Goal: Task Accomplishment & Management: Complete application form

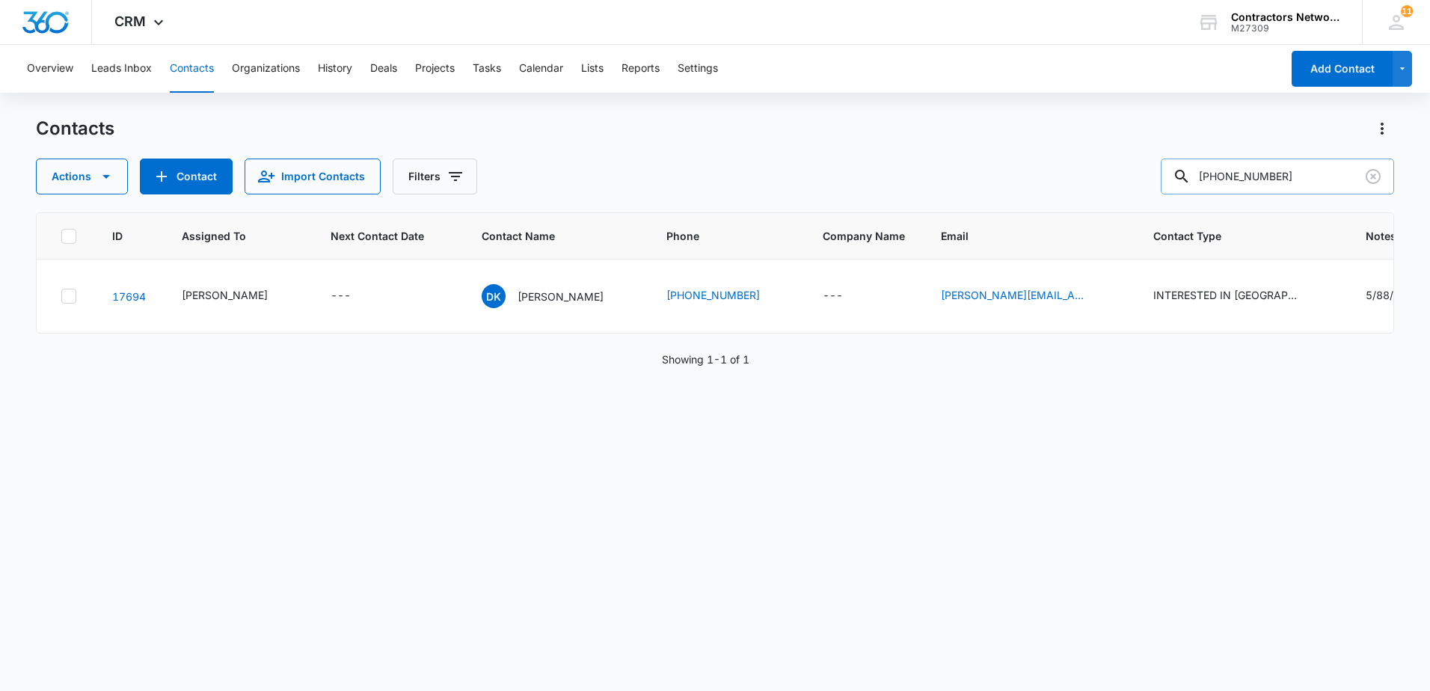
click at [1237, 186] on input "[PHONE_NUMBER]" at bounding box center [1277, 177] width 233 height 36
click at [1258, 183] on input "773940-8459" at bounding box center [1277, 177] width 233 height 36
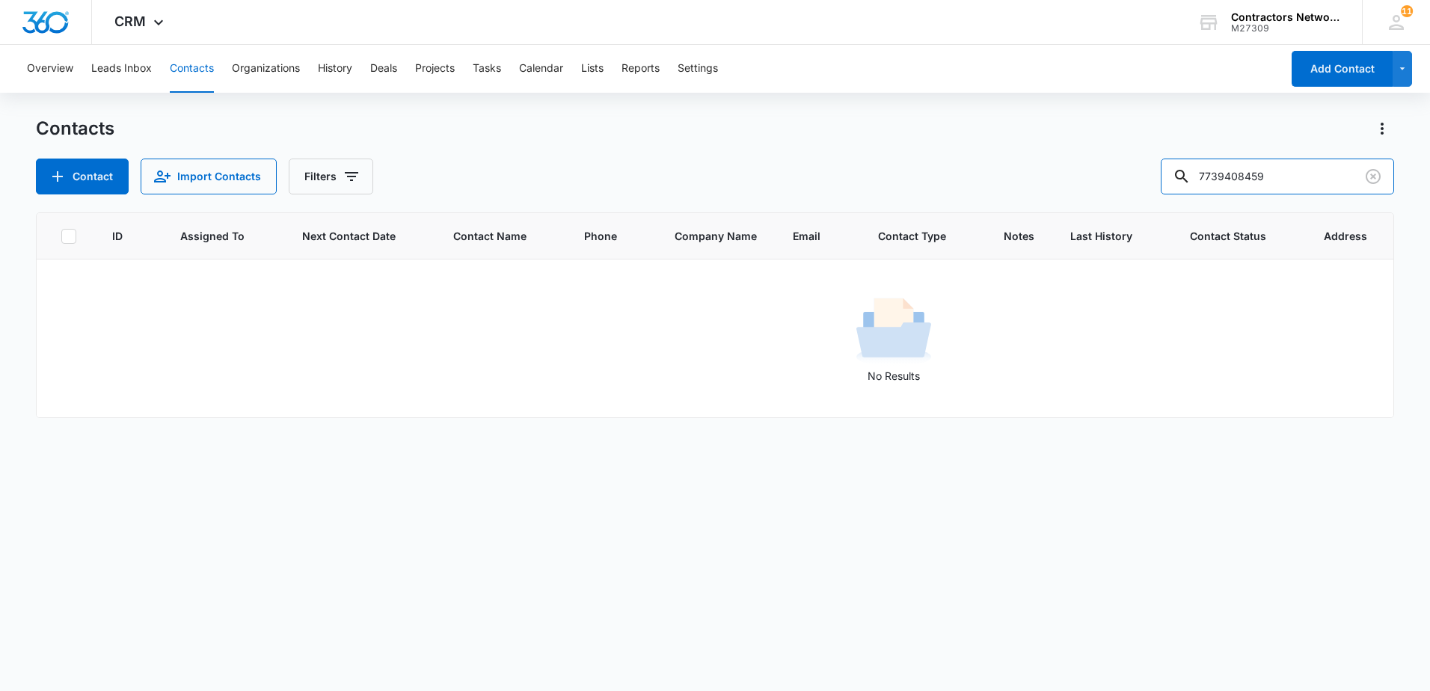
drag, startPoint x: 1253, startPoint y: 181, endPoint x: 1156, endPoint y: 180, distance: 97.3
click at [1156, 180] on div "Contact Import Contacts Filters 7739408459" at bounding box center [715, 177] width 1359 height 36
type input "8459"
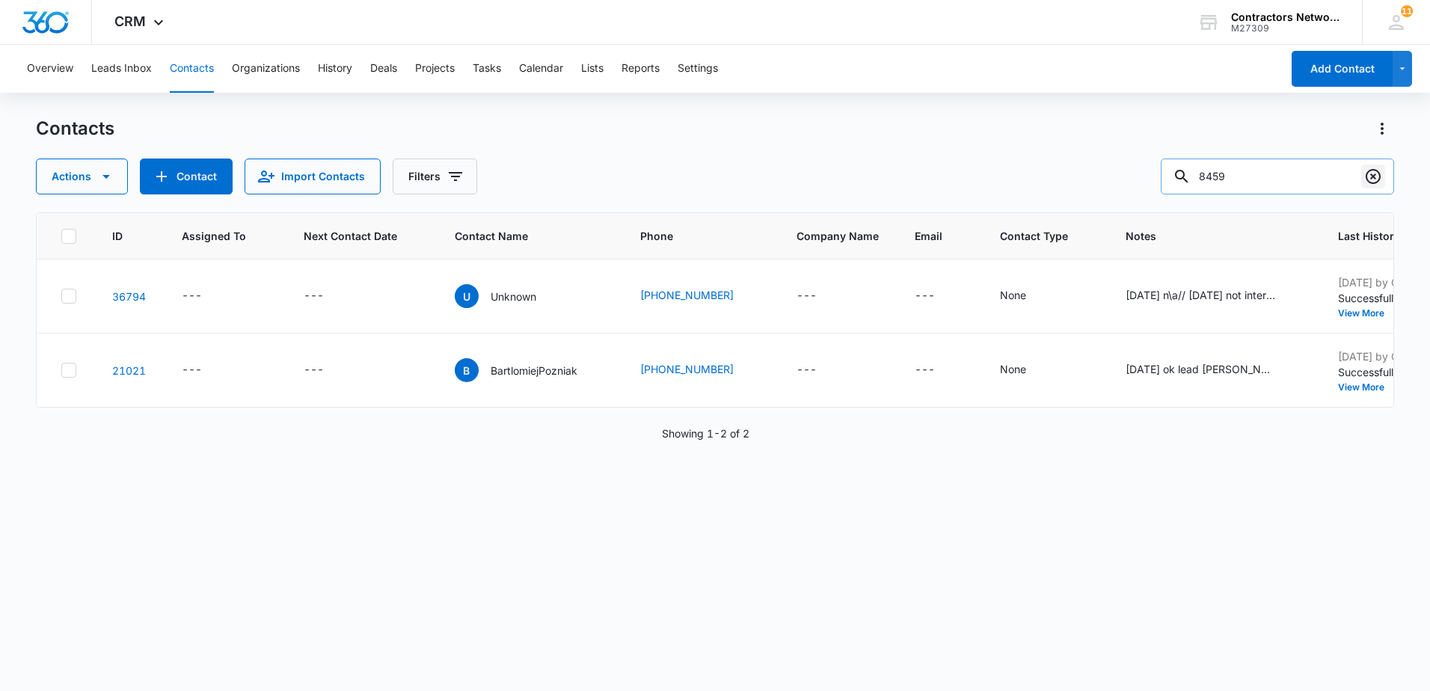
click at [1374, 179] on icon "Clear" at bounding box center [1374, 177] width 18 height 18
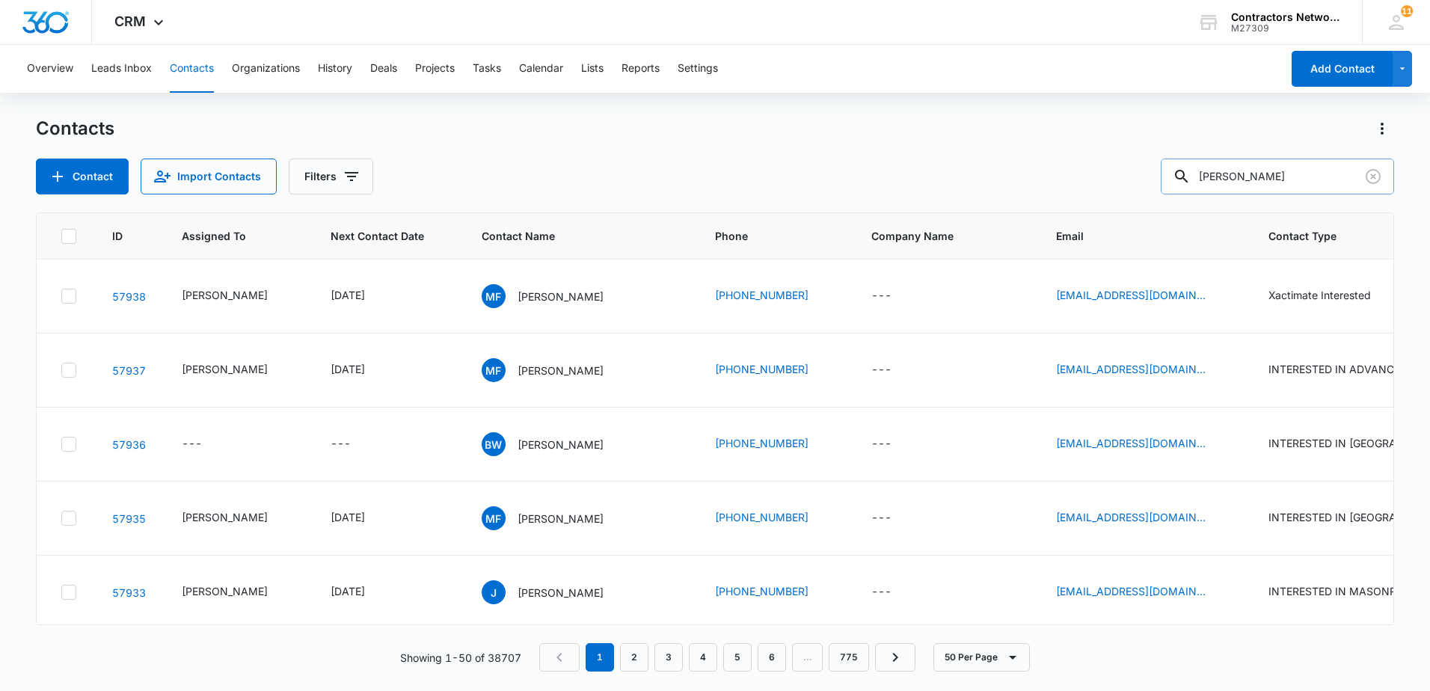
type input "[PERSON_NAME]"
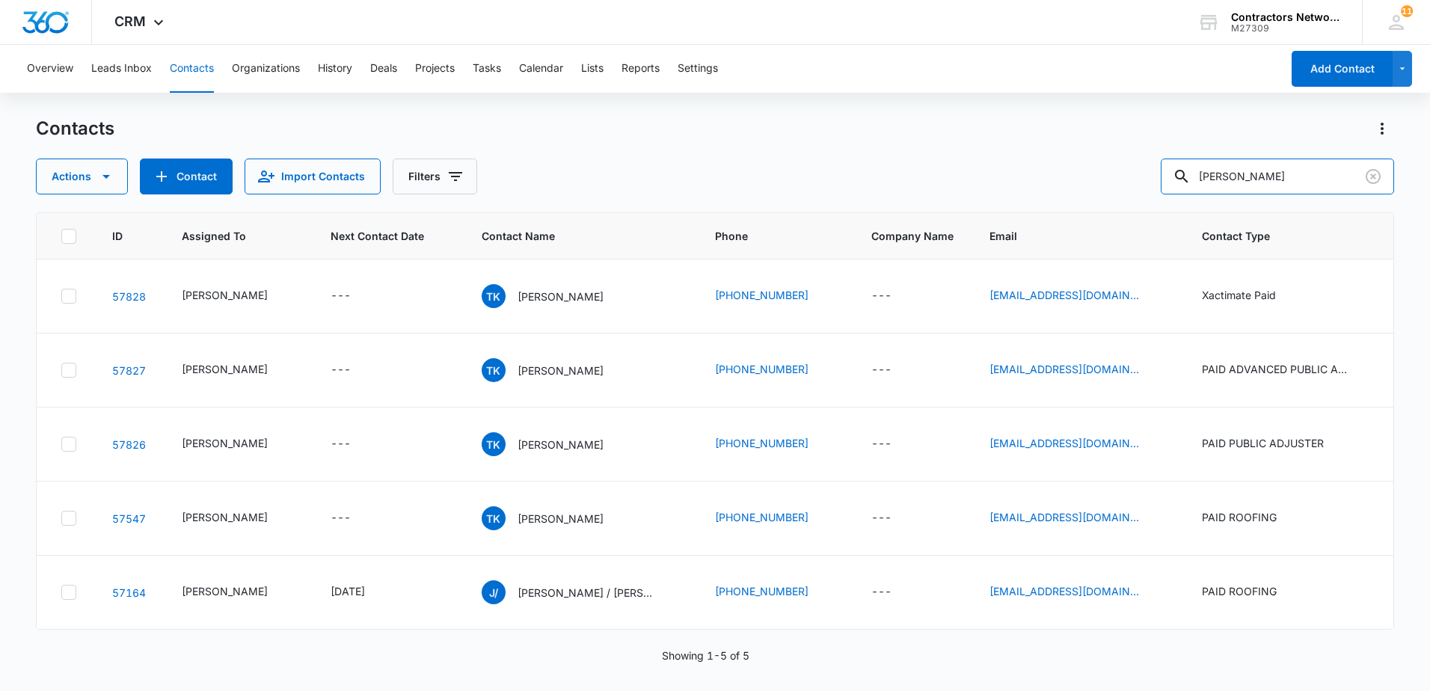
drag, startPoint x: 1293, startPoint y: 175, endPoint x: 1042, endPoint y: 163, distance: 250.9
click at [1043, 163] on div "Actions Contact Import Contacts Filters [PERSON_NAME]" at bounding box center [715, 177] width 1359 height 36
paste input "[PHONE_NUMBER]"
type input "[PHONE_NUMBER]"
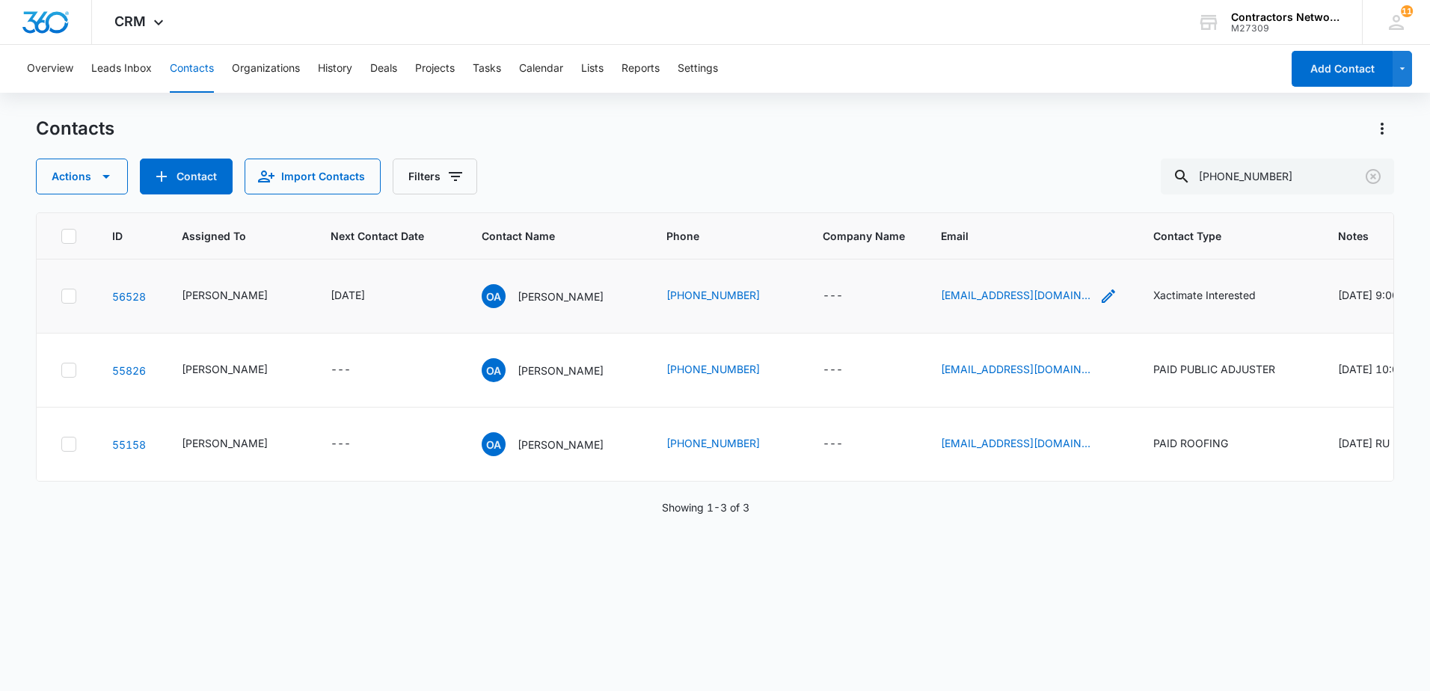
click at [1100, 305] on icon "Email - onhomesolutionsllc@gmail.com - Select to Edit Field" at bounding box center [1109, 296] width 18 height 18
click at [1051, 246] on input "[EMAIL_ADDRESS][DOMAIN_NAME]" at bounding box center [987, 250] width 189 height 36
click at [1050, 245] on input "[EMAIL_ADDRESS][DOMAIN_NAME]" at bounding box center [987, 250] width 189 height 36
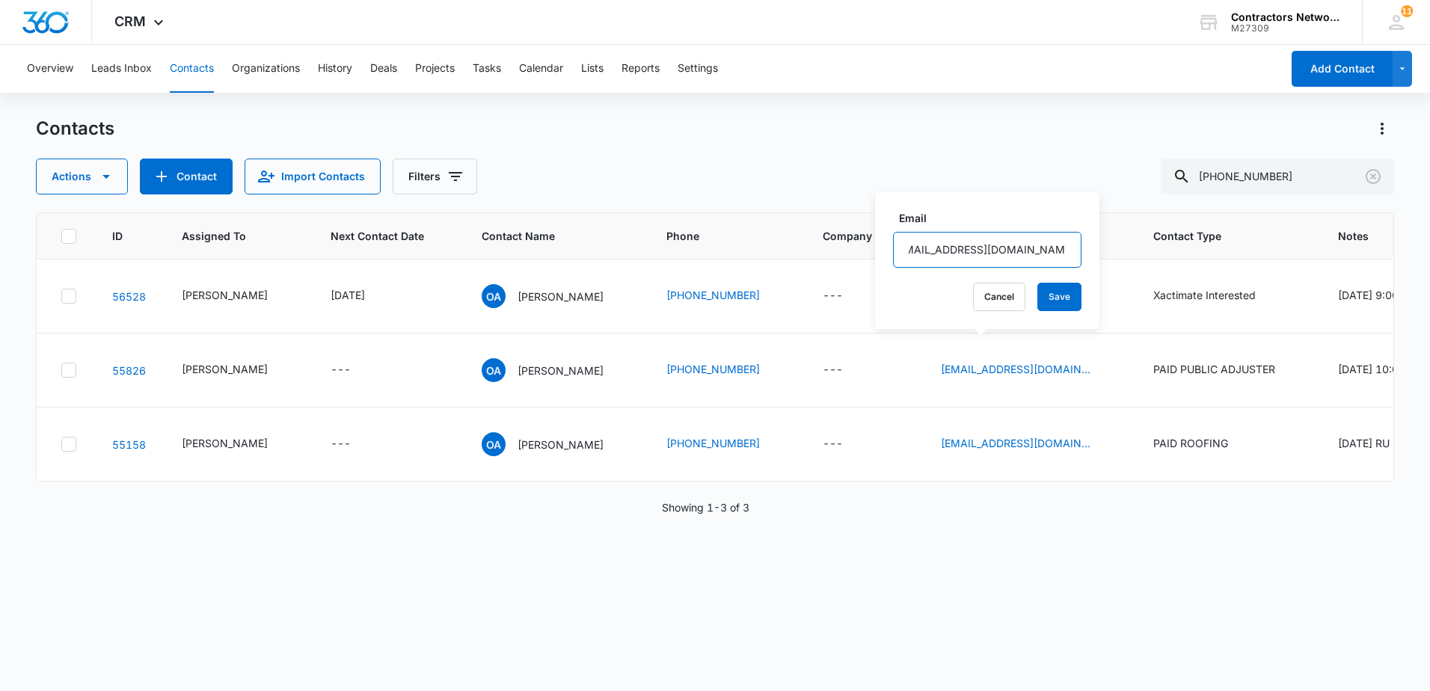
scroll to position [0, 0]
drag, startPoint x: 1321, startPoint y: 180, endPoint x: 1100, endPoint y: 170, distance: 221.7
click at [1103, 171] on div "Actions Contact Import Contacts Filters [PHONE_NUMBER]" at bounding box center [715, 177] width 1359 height 36
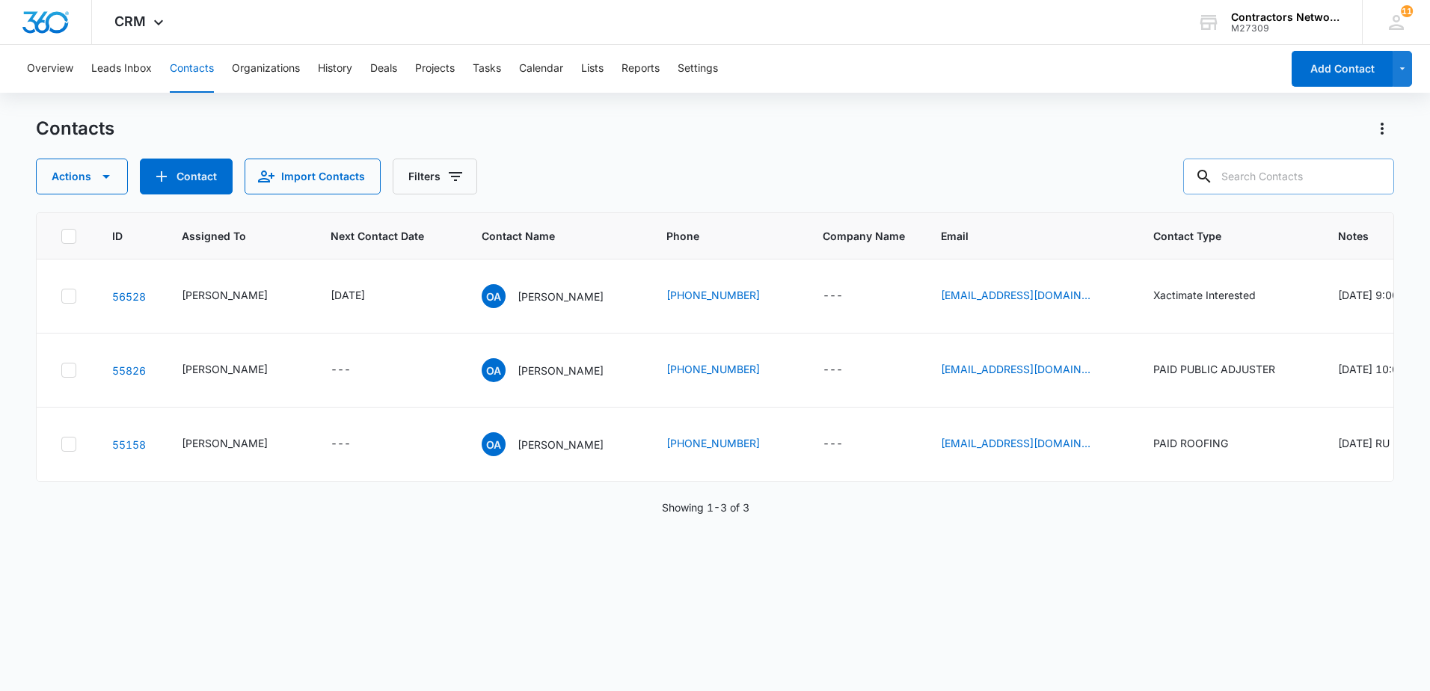
paste input "[PHONE_NUMBER]"
type input "[PHONE_NUMBER]"
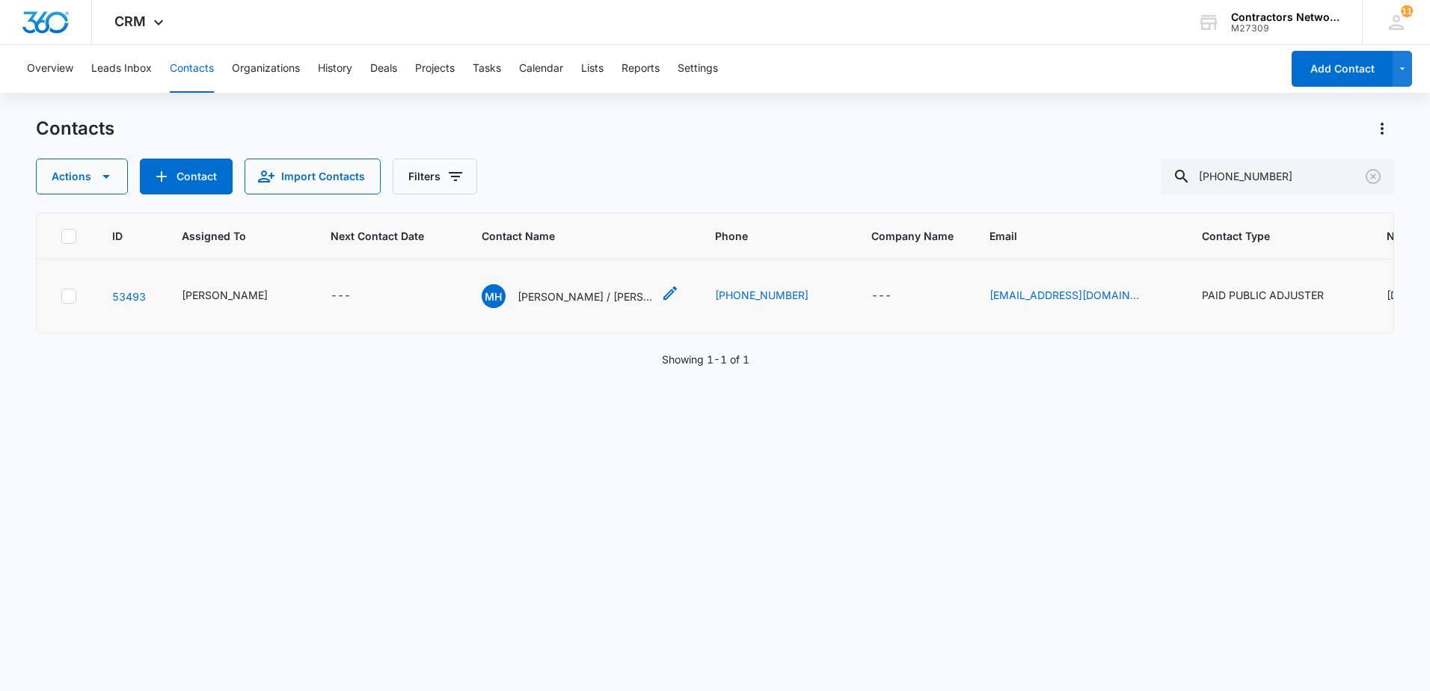
click at [661, 302] on icon "Contact Name - Miranda Howard / Ismael Sadivar - Select to Edit Field" at bounding box center [670, 293] width 18 height 18
click at [1128, 432] on div "ID Assigned To Next Contact Date Contact Name Phone Company Name Email Contact …" at bounding box center [715, 441] width 1359 height 459
click at [1148, 304] on icon "Email - saldihillc@gmail.com - Select to Edit Field" at bounding box center [1157, 296] width 18 height 18
drag, startPoint x: 946, startPoint y: 210, endPoint x: 1043, endPoint y: 212, distance: 97.3
click at [1056, 213] on input "[EMAIL_ADDRESS][DOMAIN_NAME]" at bounding box center [1025, 210] width 189 height 36
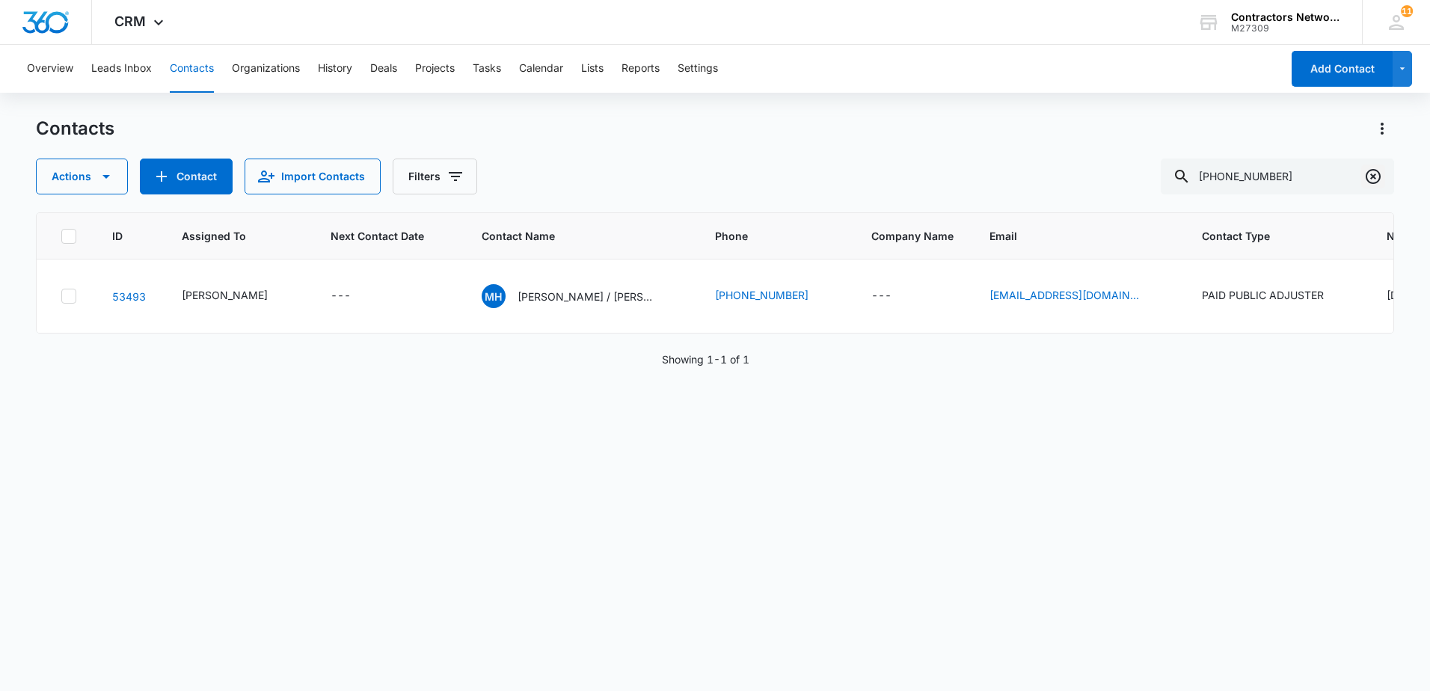
click at [1367, 180] on icon "Clear" at bounding box center [1374, 177] width 18 height 18
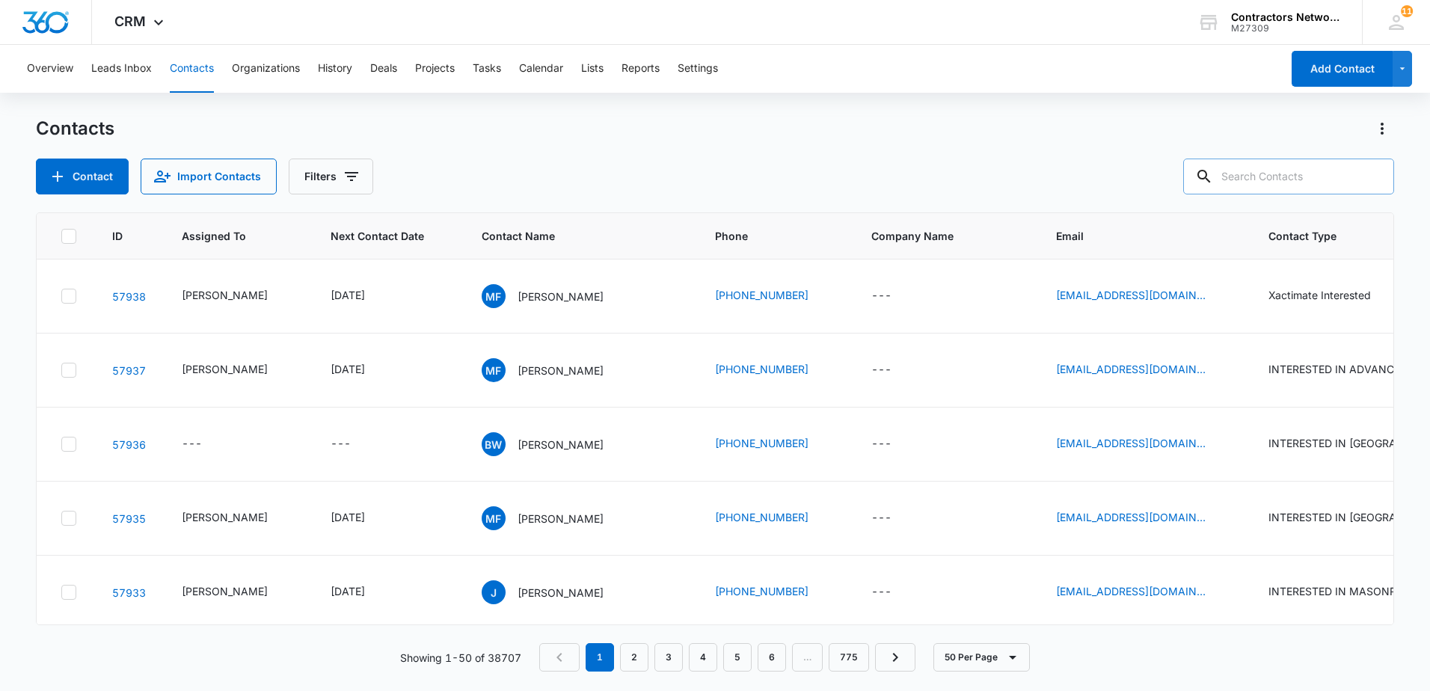
paste input "[PHONE_NUMBER]"
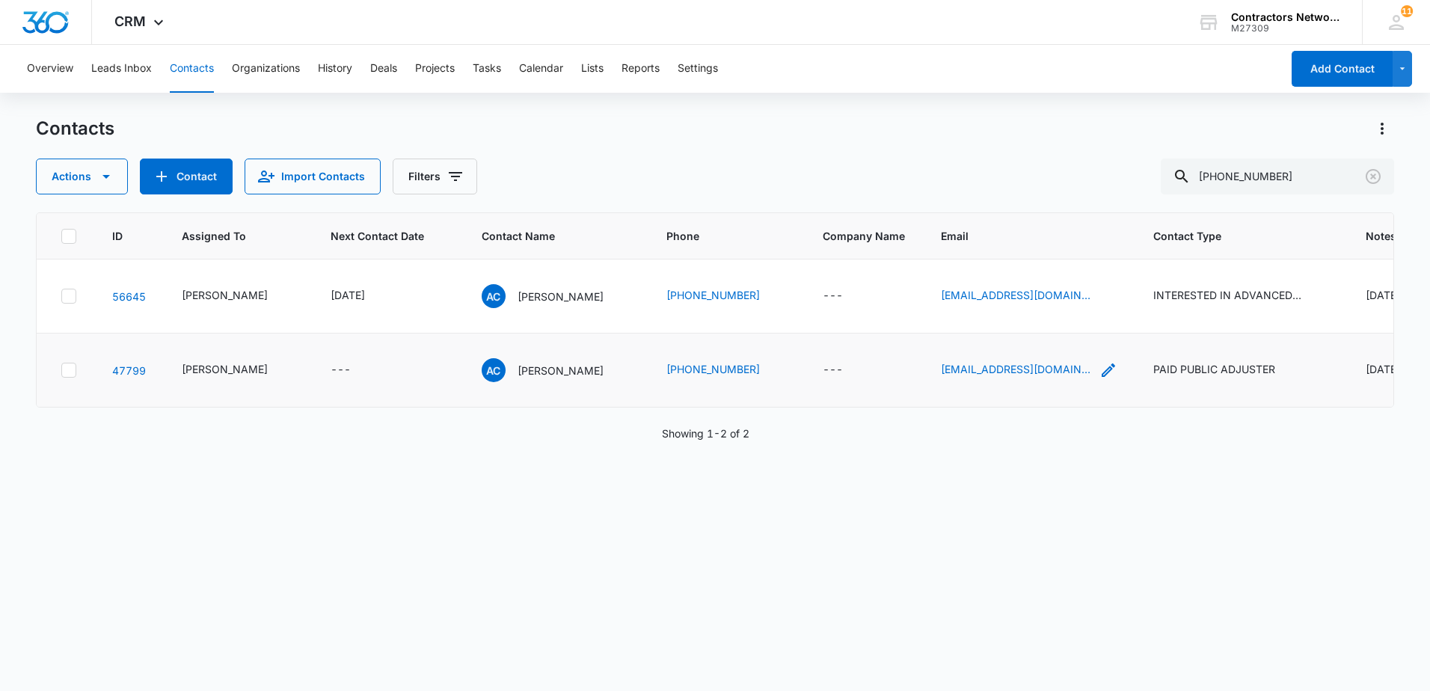
click at [1102, 373] on icon "Email - albertoconejo10@gmail.com - Select to Edit Field" at bounding box center [1108, 370] width 13 height 13
click at [1068, 278] on input "[EMAIL_ADDRESS][DOMAIN_NAME]" at bounding box center [999, 275] width 189 height 36
drag, startPoint x: 1302, startPoint y: 168, endPoint x: 1102, endPoint y: 197, distance: 201.8
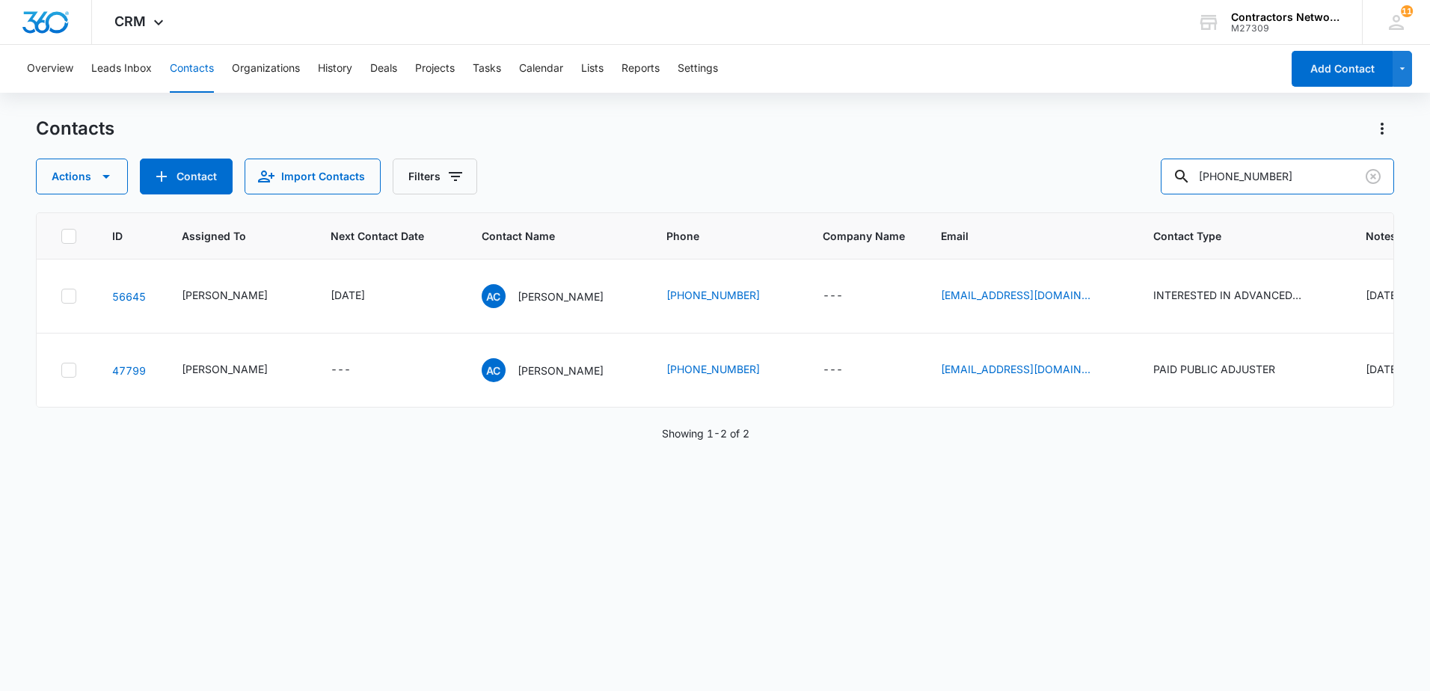
click at [1102, 185] on div "Actions Contact Import Contacts Filters [PHONE_NUMBER]" at bounding box center [715, 177] width 1359 height 36
type input "[PHONE_NUMBER]"
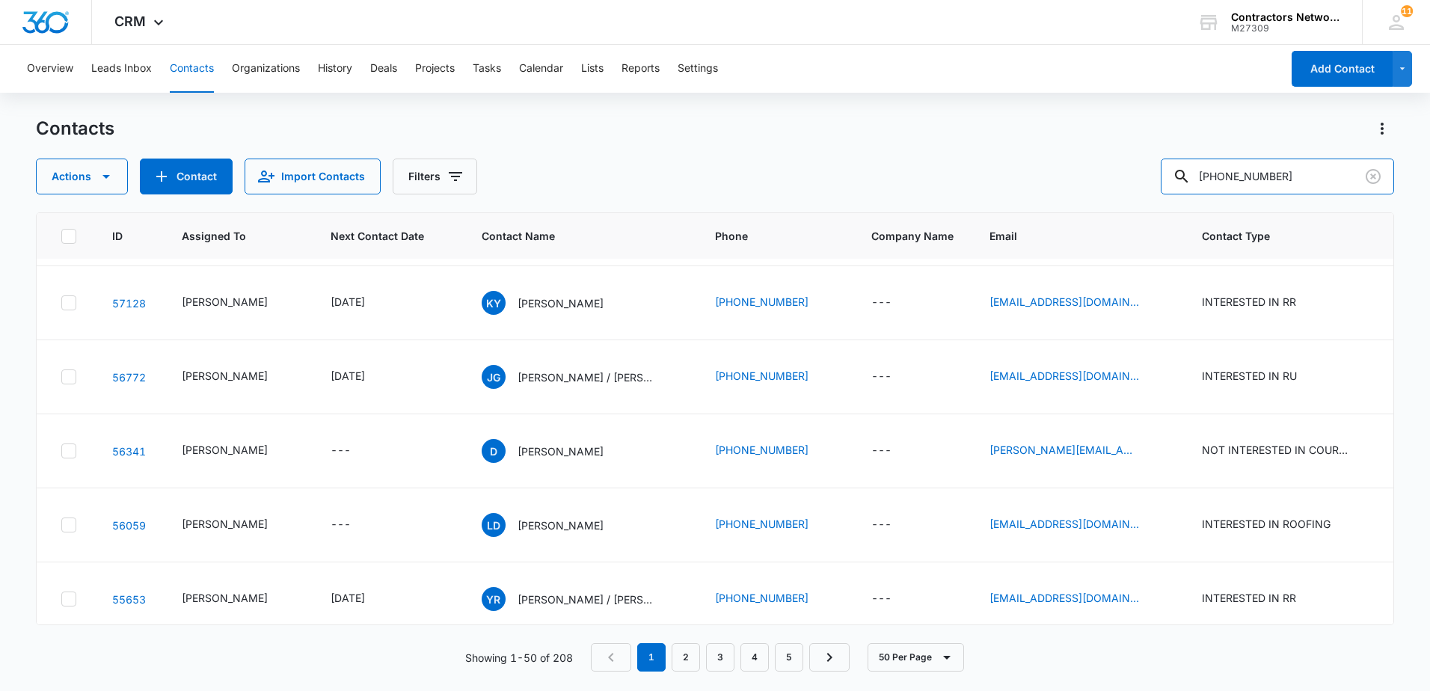
scroll to position [598, 0]
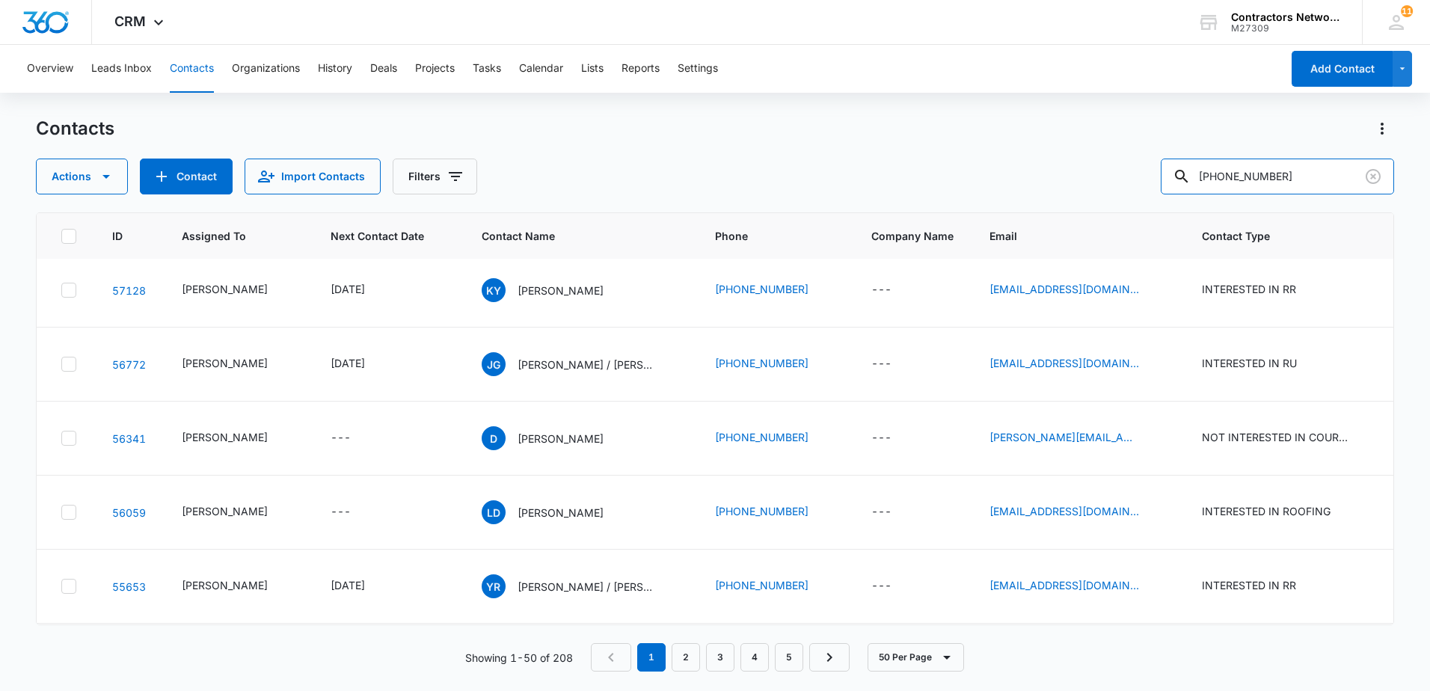
drag, startPoint x: 1296, startPoint y: 175, endPoint x: 1323, endPoint y: 212, distance: 45.0
click at [1163, 182] on div "Actions Contact Import Contacts Filters [PHONE_NUMBER]" at bounding box center [715, 177] width 1359 height 36
click at [186, 177] on button "Contact" at bounding box center [186, 177] width 93 height 36
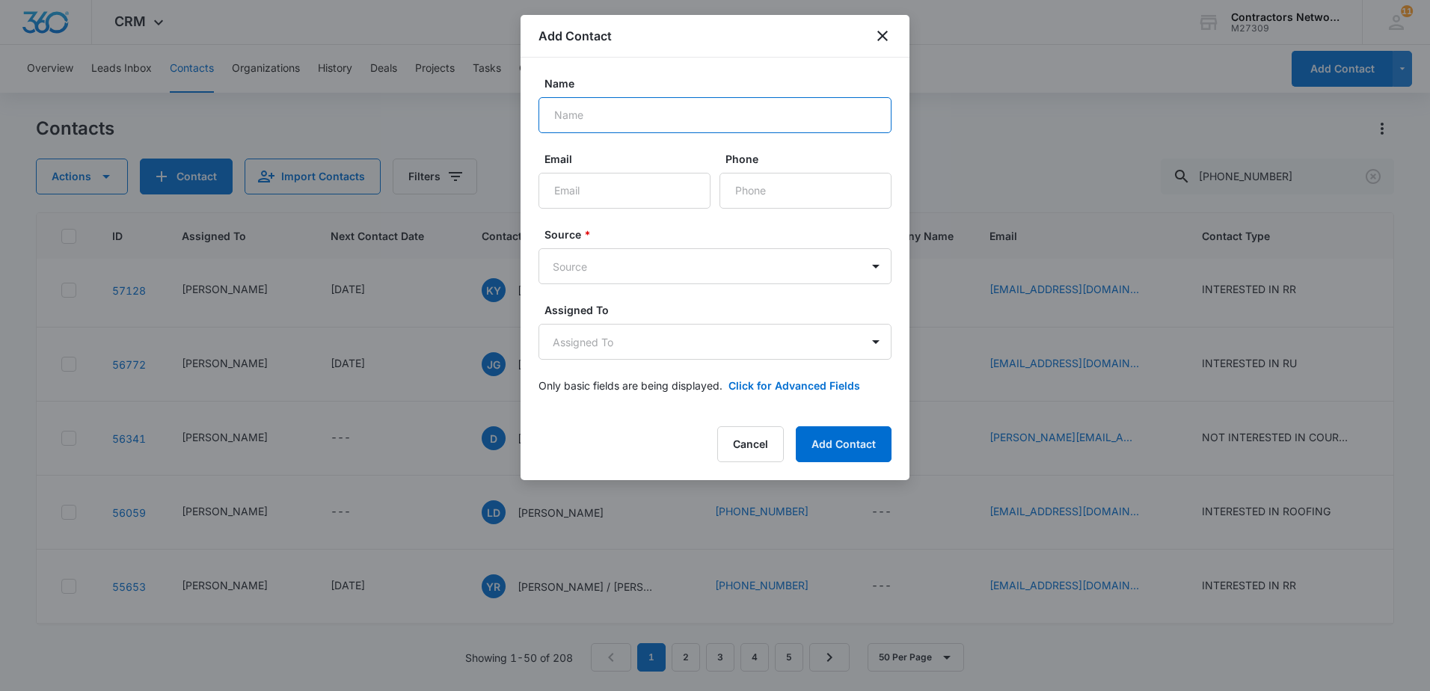
click at [638, 123] on input "Name" at bounding box center [715, 115] width 353 height 36
type input "[PERSON_NAME]"
click at [695, 72] on div "Name [PERSON_NAME] Email Phone Source * Source Assigned To Assigned To Only bas…" at bounding box center [715, 235] width 389 height 354
paste input "[PHONE_NUMBER]"
type input "[PHONE_NUMBER]"
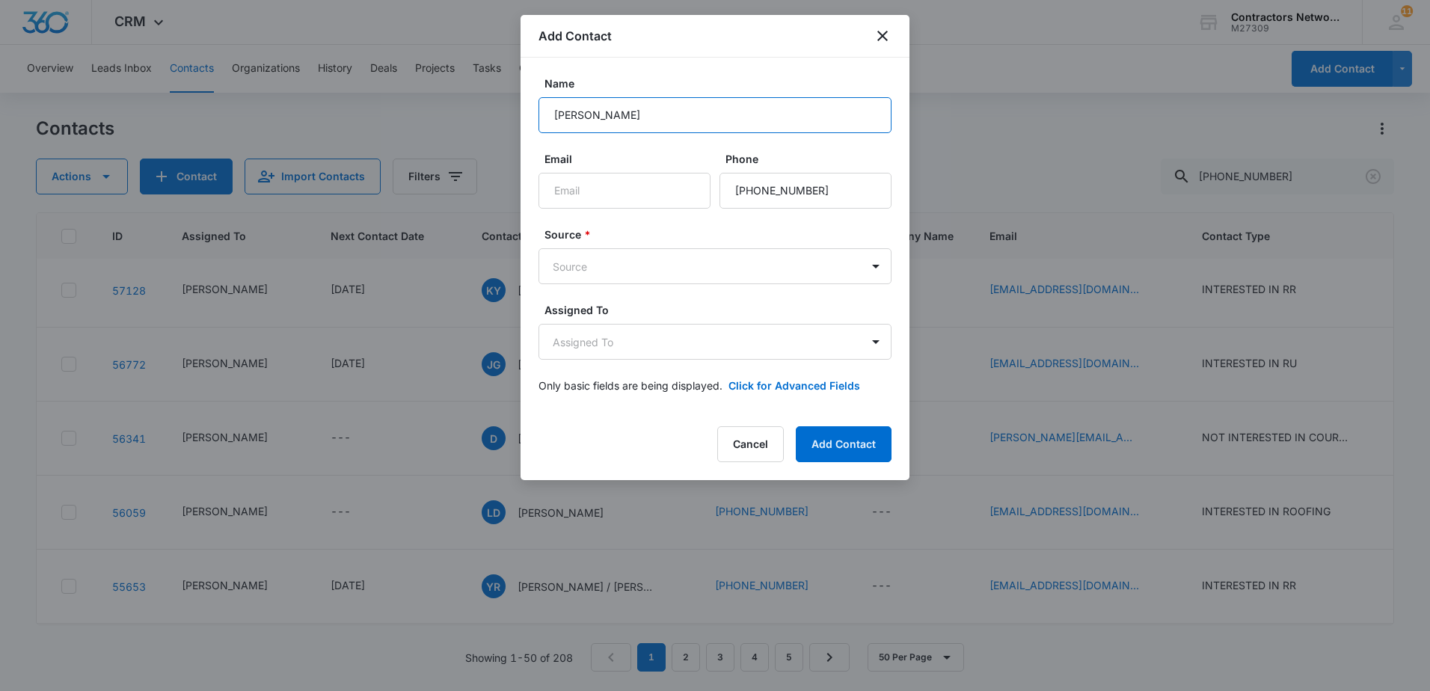
click at [629, 114] on input "[PERSON_NAME]" at bounding box center [715, 115] width 353 height 36
type input "[PERSON_NAME]"
click at [631, 193] on input "Email" at bounding box center [625, 191] width 172 height 36
type input "[EMAIL_ADDRESS][DOMAIN_NAME]"
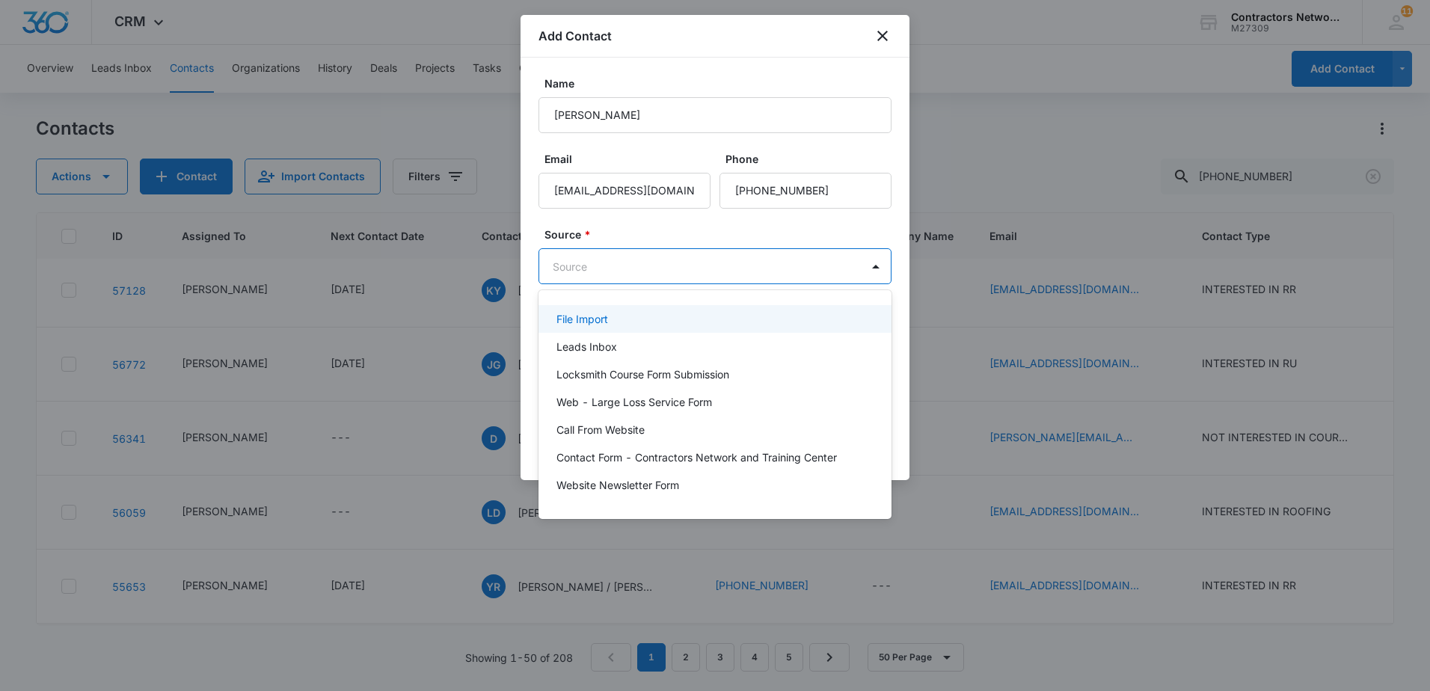
click at [619, 283] on body "CRM Apps Reputation Websites Forms CRM Email Social Shop Payments POS Content A…" at bounding box center [715, 345] width 1430 height 691
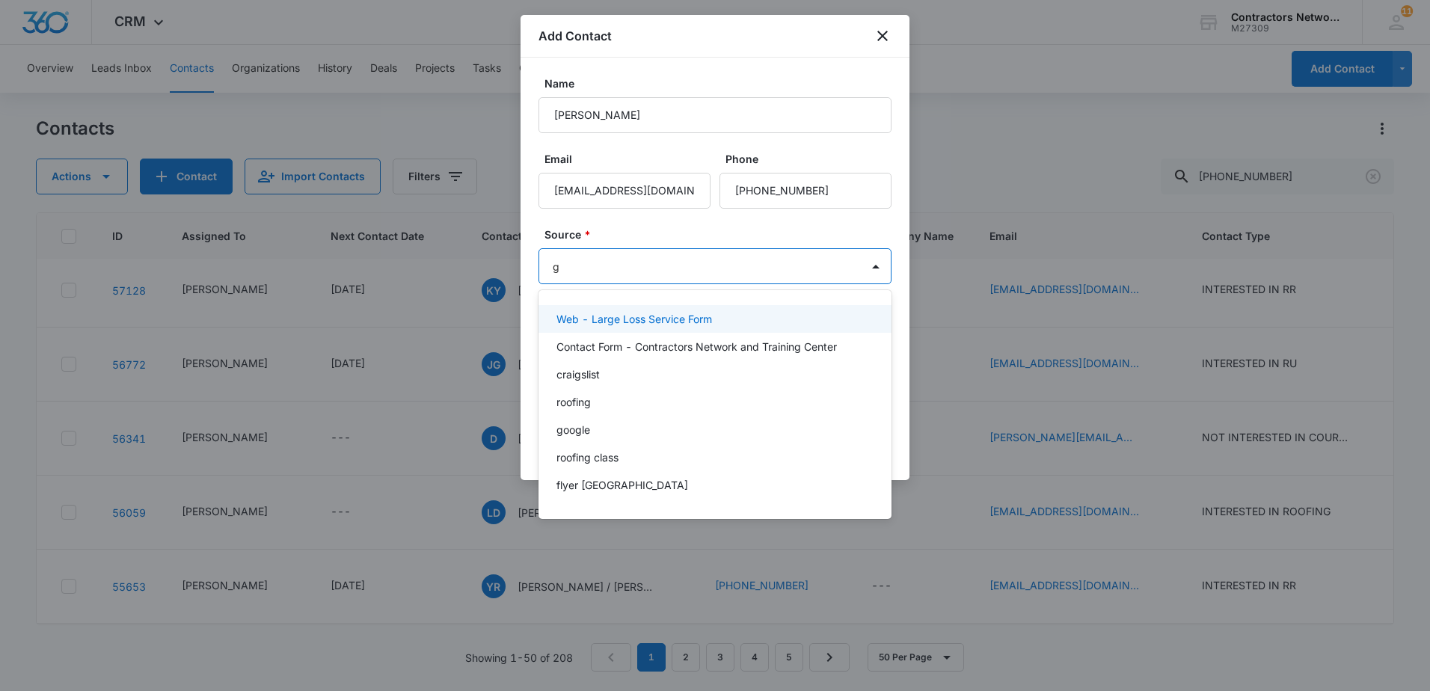
type input "go"
click at [607, 314] on div "google" at bounding box center [714, 319] width 314 height 16
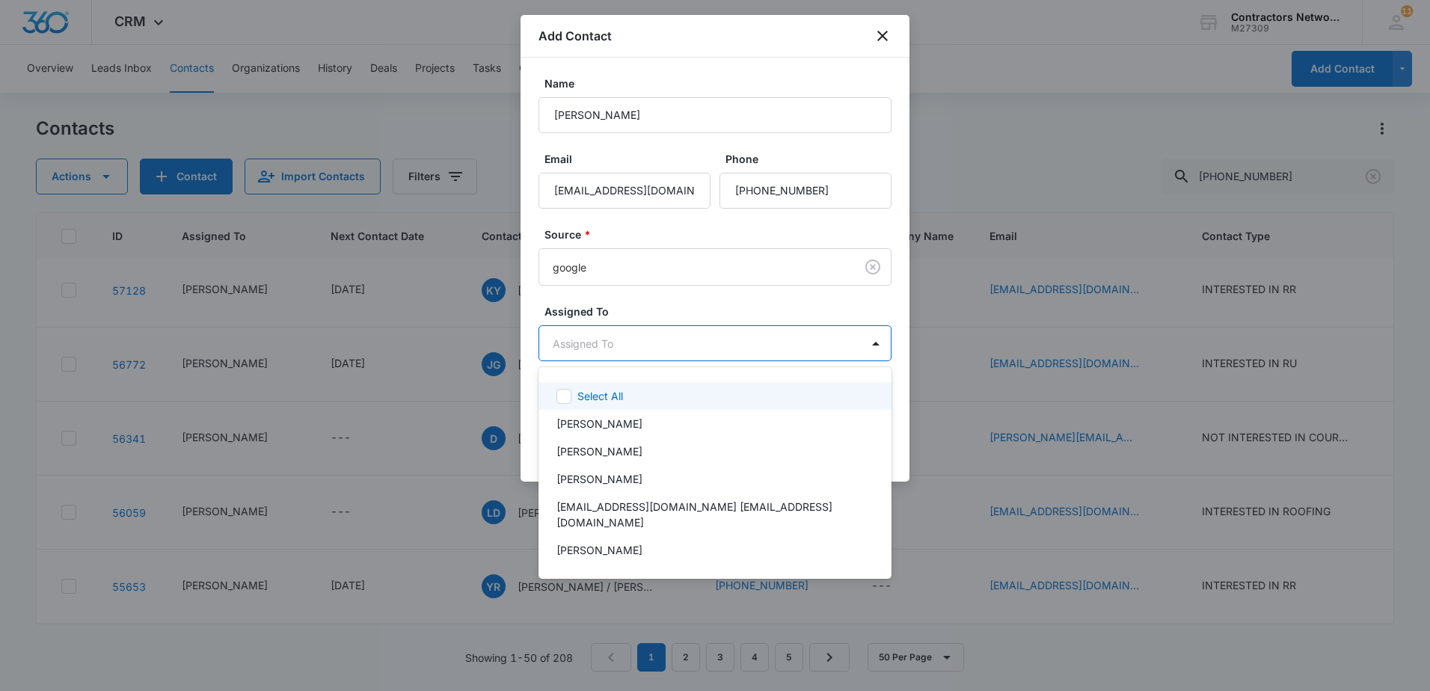
click at [607, 348] on body "CRM Apps Reputation Websites Forms CRM Email Social Shop Payments POS Content A…" at bounding box center [715, 345] width 1430 height 691
click at [613, 423] on p "[PERSON_NAME]" at bounding box center [600, 424] width 86 height 16
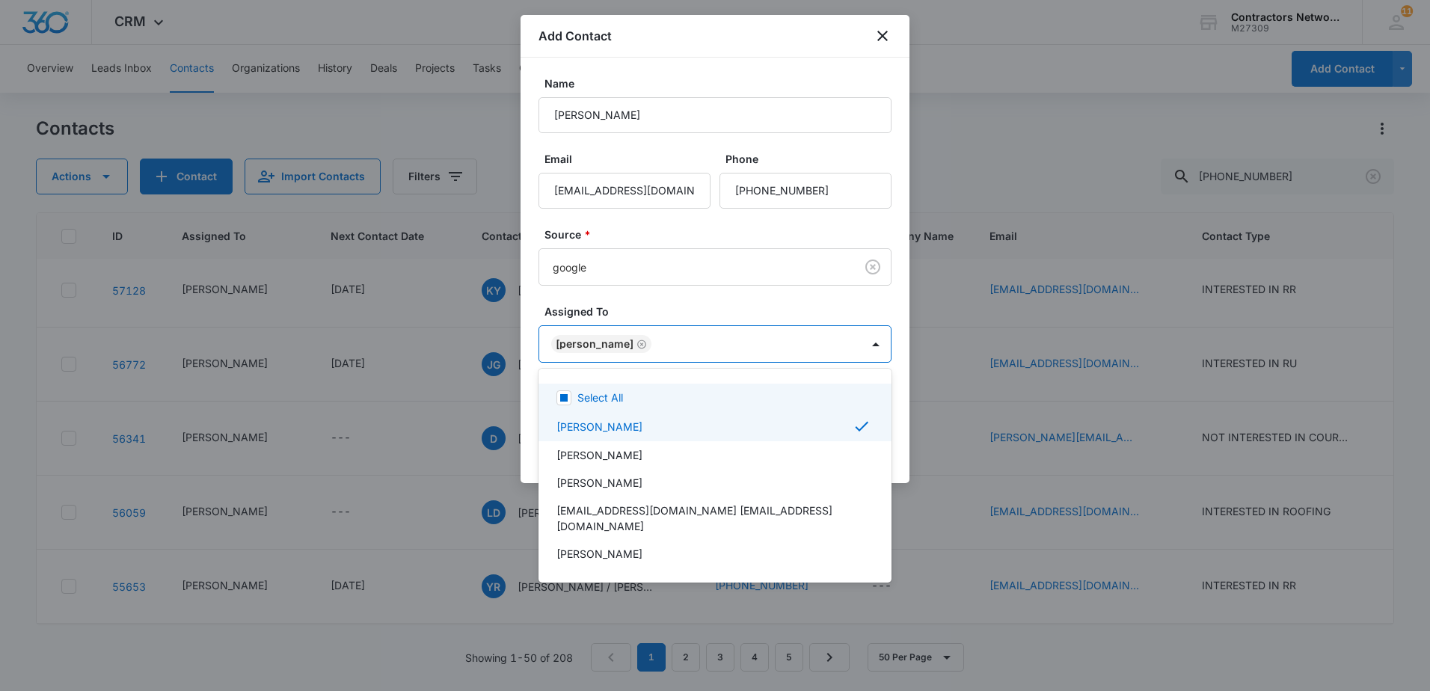
click at [667, 301] on div at bounding box center [715, 345] width 1430 height 691
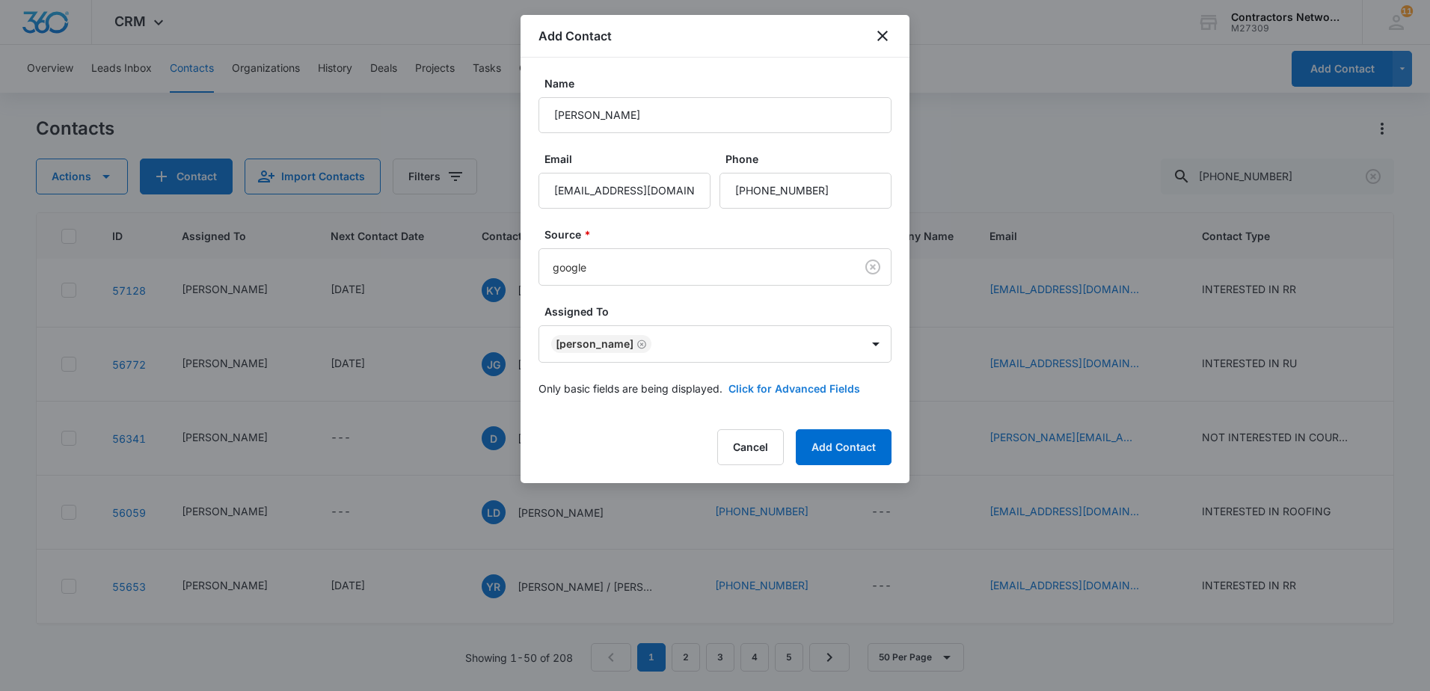
click at [780, 388] on button "Click for Advanced Fields" at bounding box center [795, 389] width 132 height 16
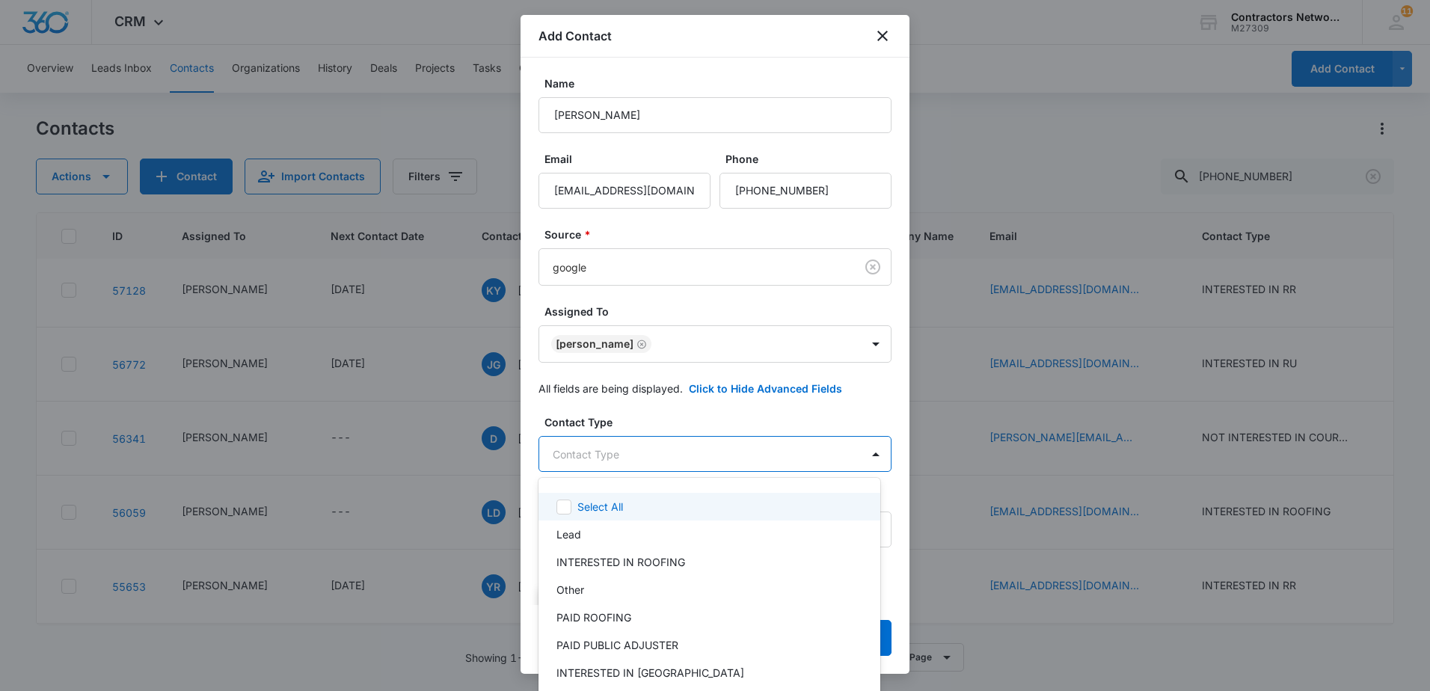
click at [706, 456] on body "CRM Apps Reputation Websites Forms CRM Email Social Shop Payments POS Content A…" at bounding box center [715, 345] width 1430 height 691
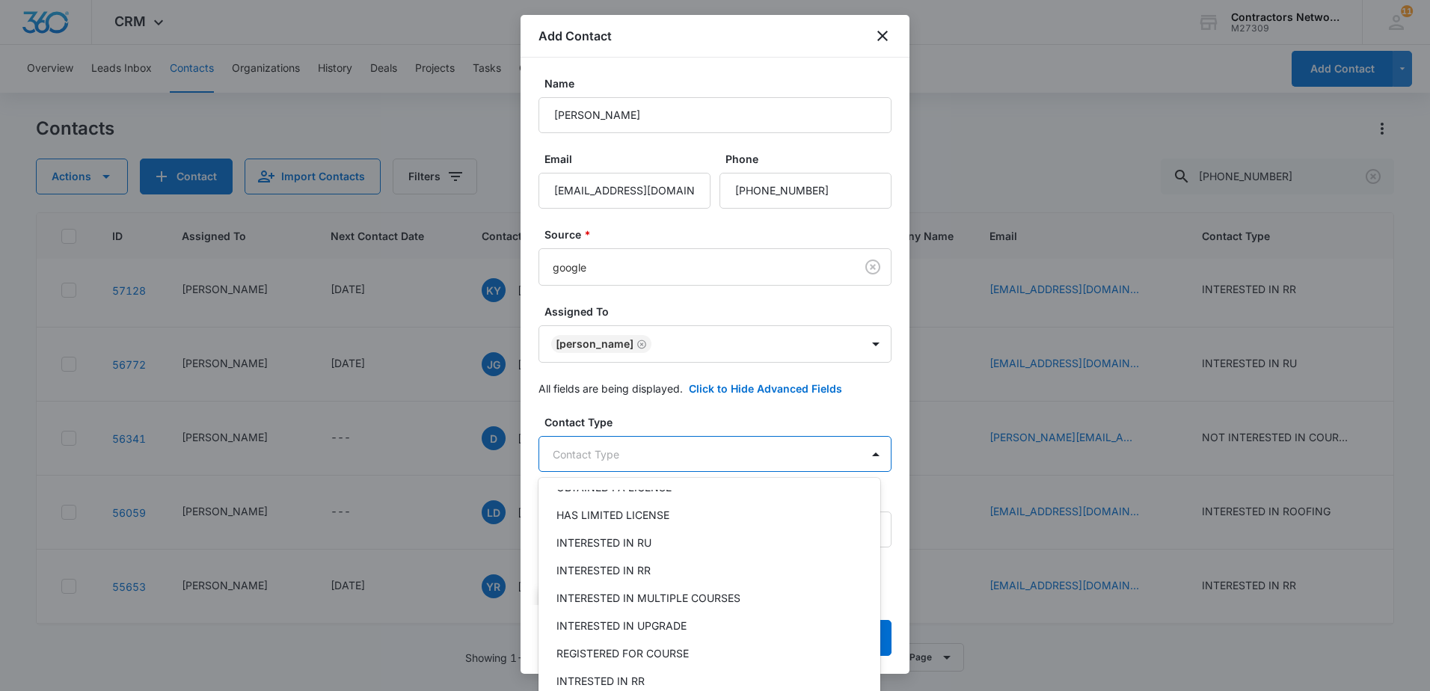
scroll to position [299, 0]
click at [640, 537] on p "INTERESTED IN RU" at bounding box center [604, 540] width 95 height 16
click at [676, 414] on div at bounding box center [715, 345] width 1430 height 691
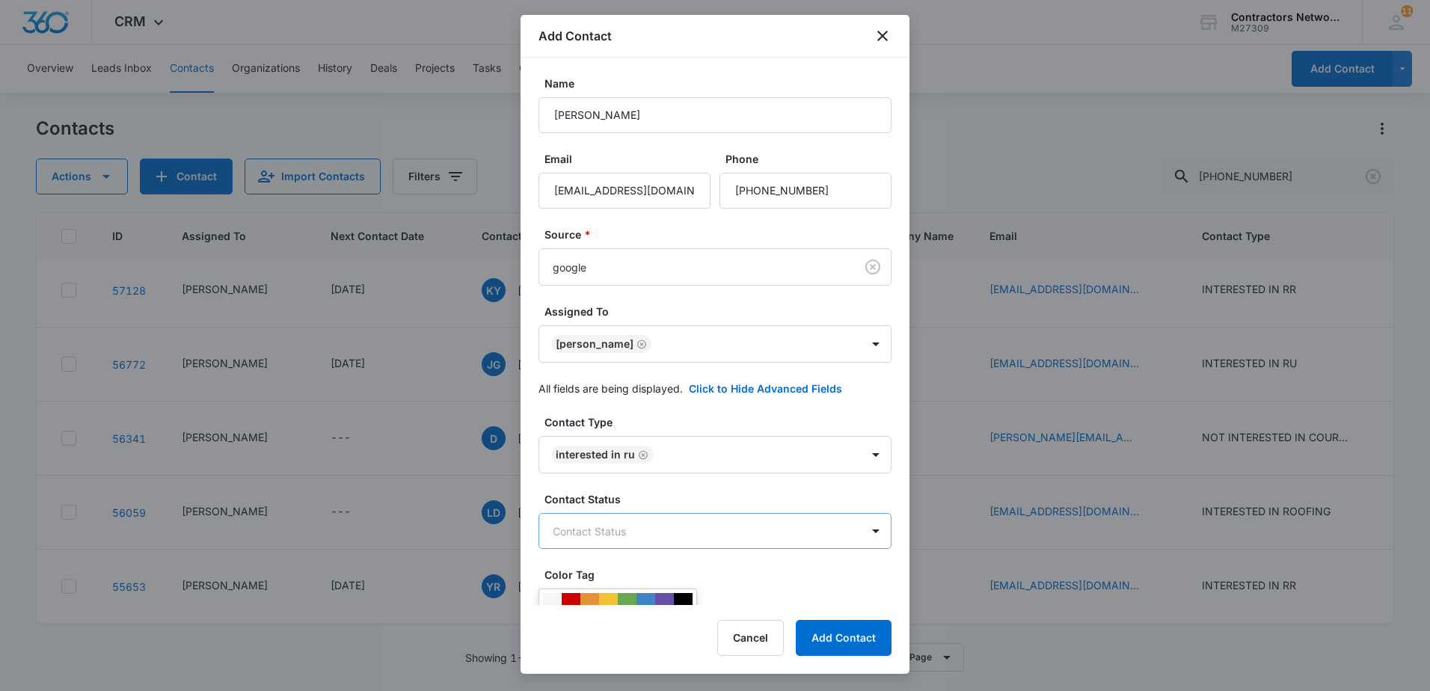
click at [728, 542] on body "CRM Apps Reputation Websites Forms CRM Email Social Shop Payments POS Content A…" at bounding box center [715, 345] width 1430 height 691
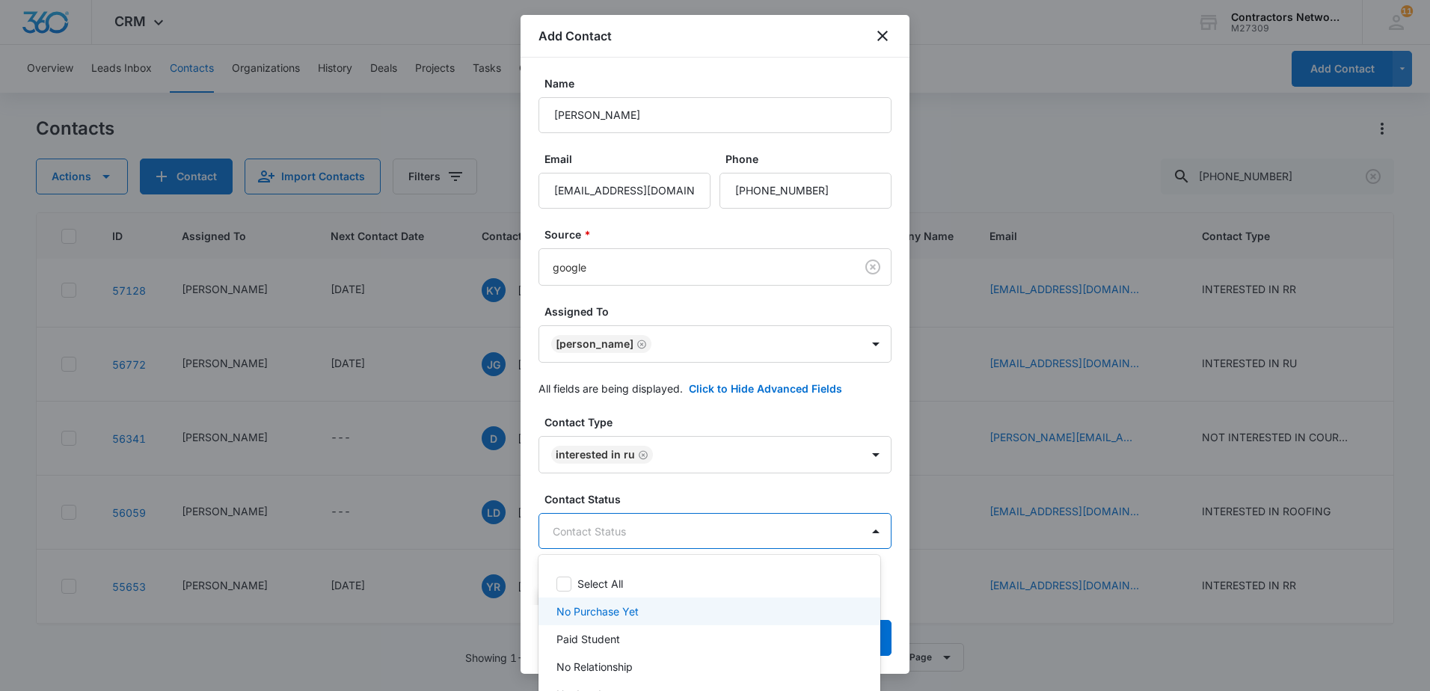
click at [632, 610] on p "No Purchase Yet" at bounding box center [598, 612] width 82 height 16
click at [717, 495] on div at bounding box center [715, 345] width 1430 height 691
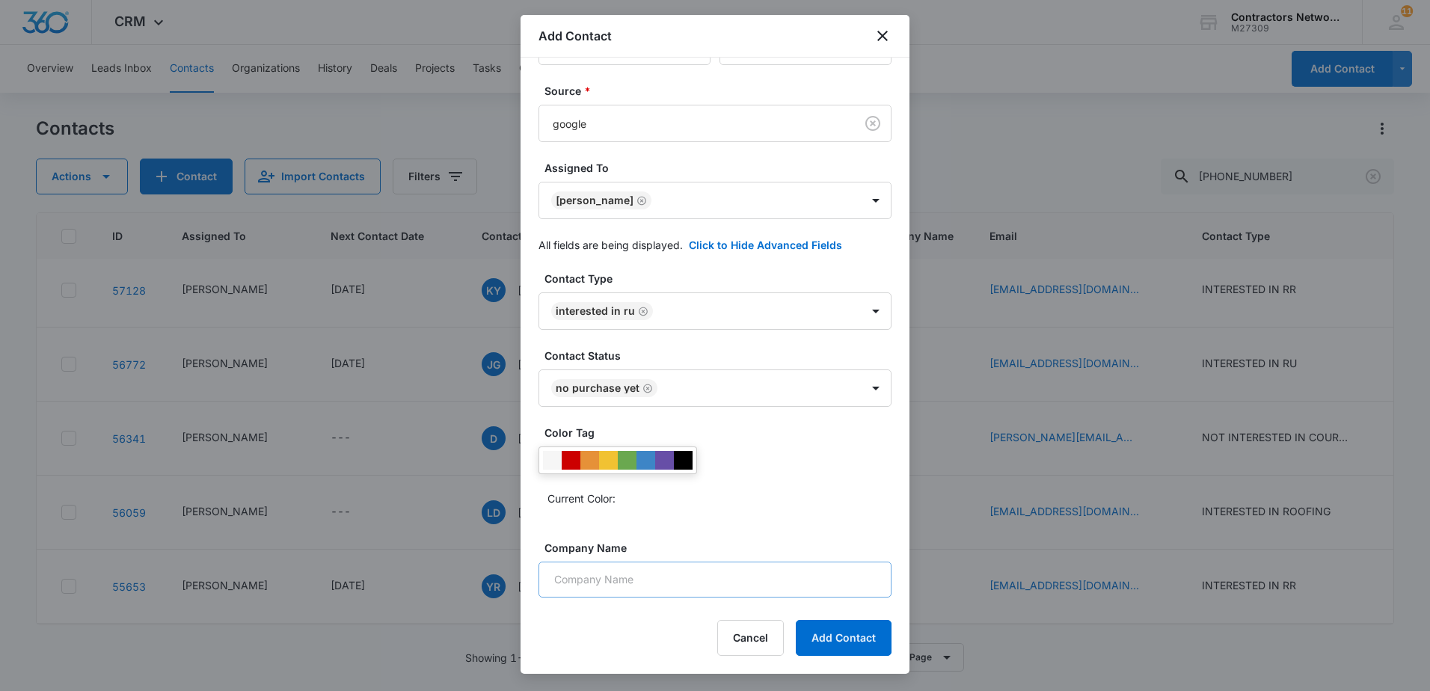
scroll to position [150, 0]
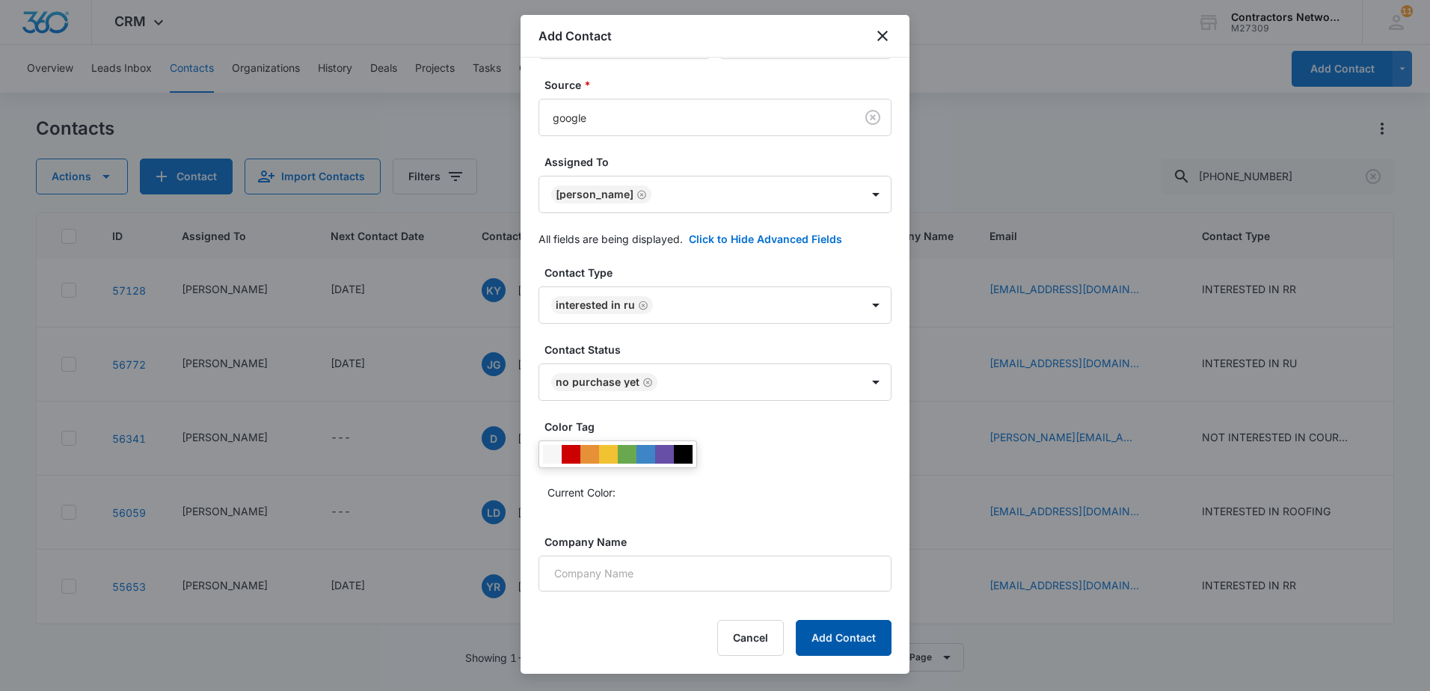
click at [859, 640] on button "Add Contact" at bounding box center [844, 638] width 96 height 36
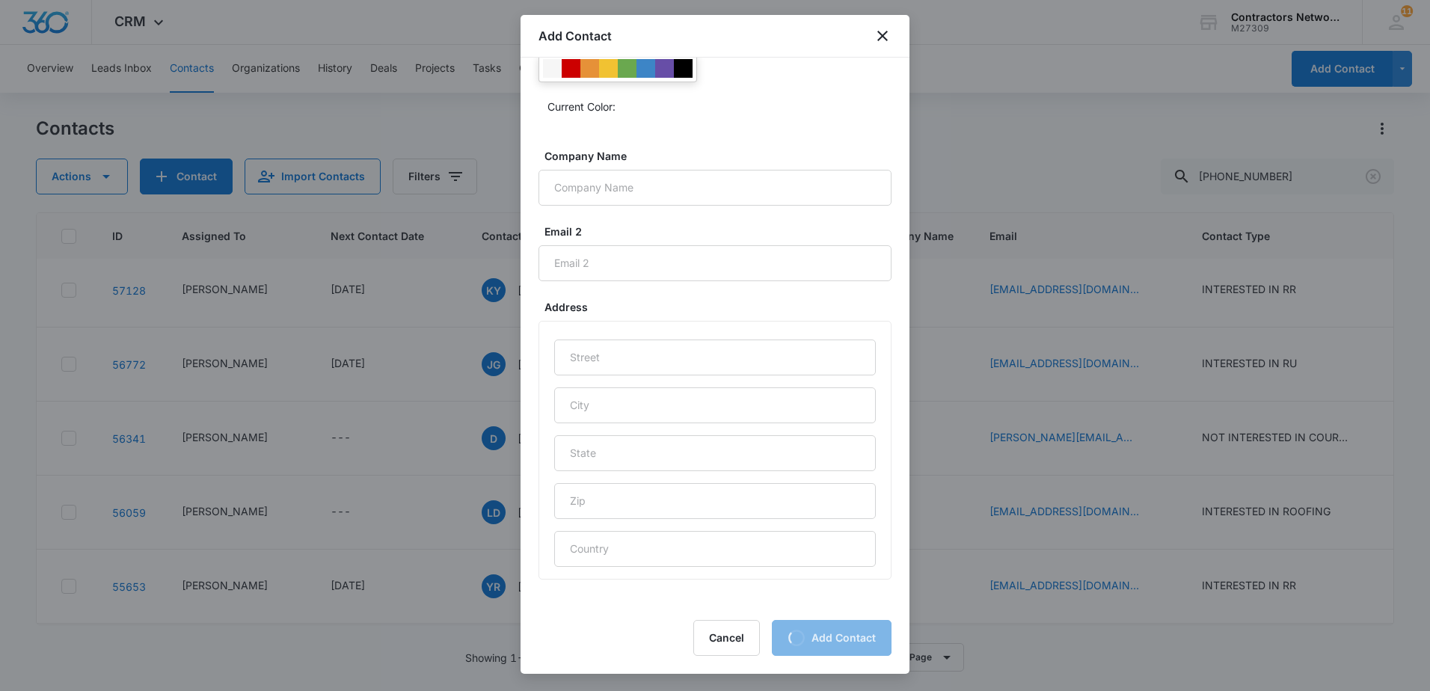
scroll to position [748, 0]
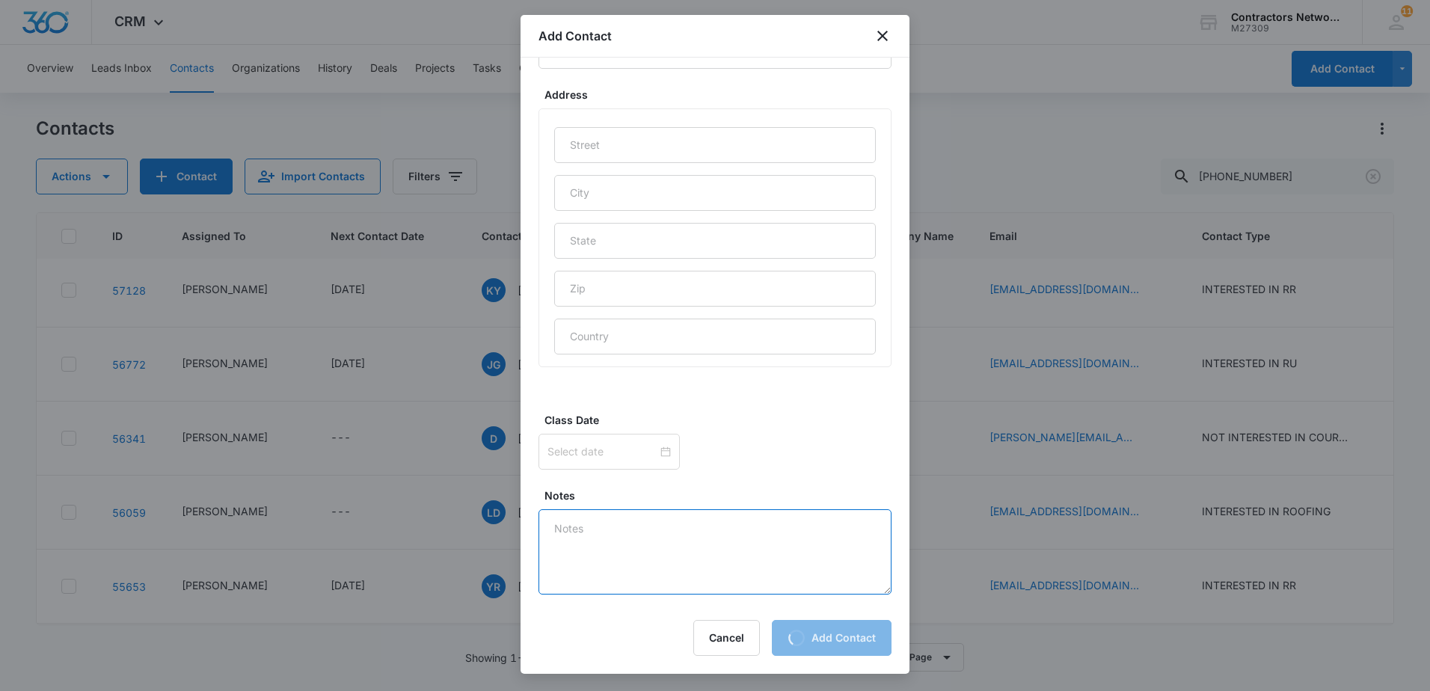
click at [627, 542] on textarea "Notes" at bounding box center [715, 551] width 353 height 85
type textarea "[DATE] [PERSON_NAME]"
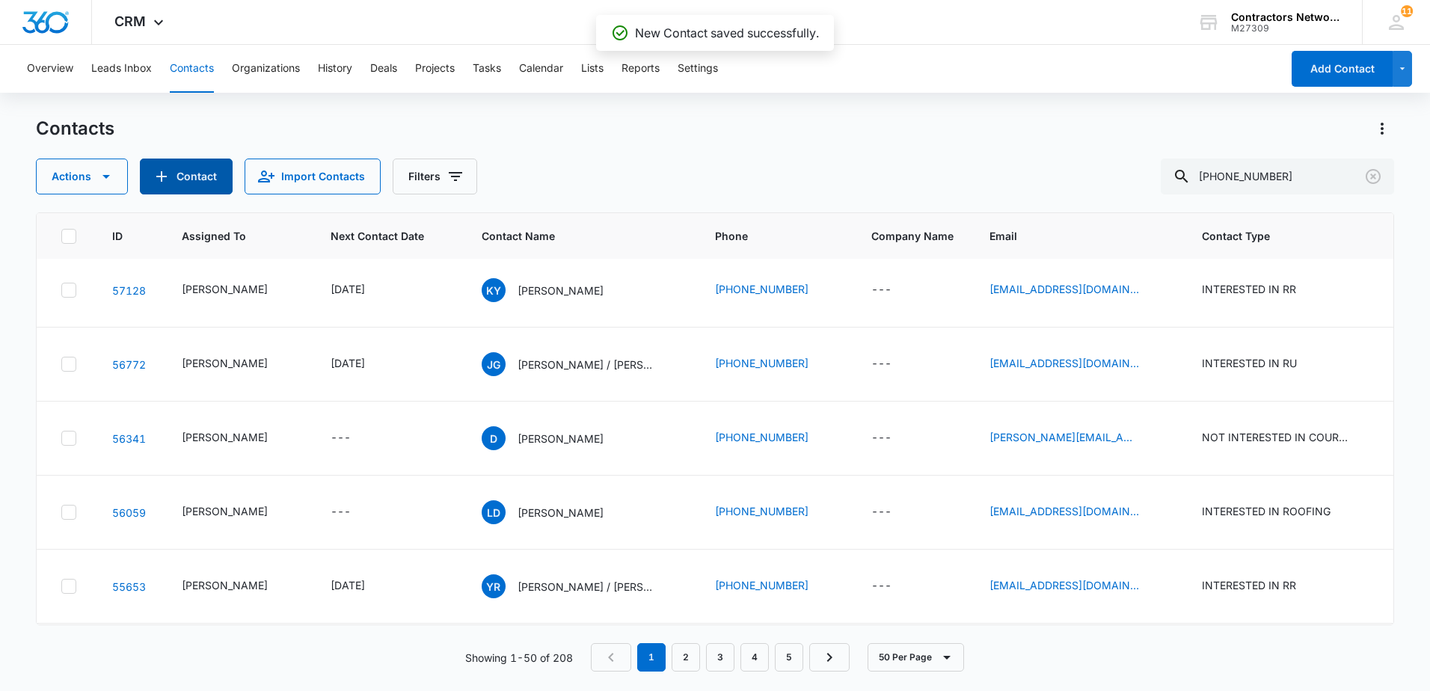
scroll to position [0, 0]
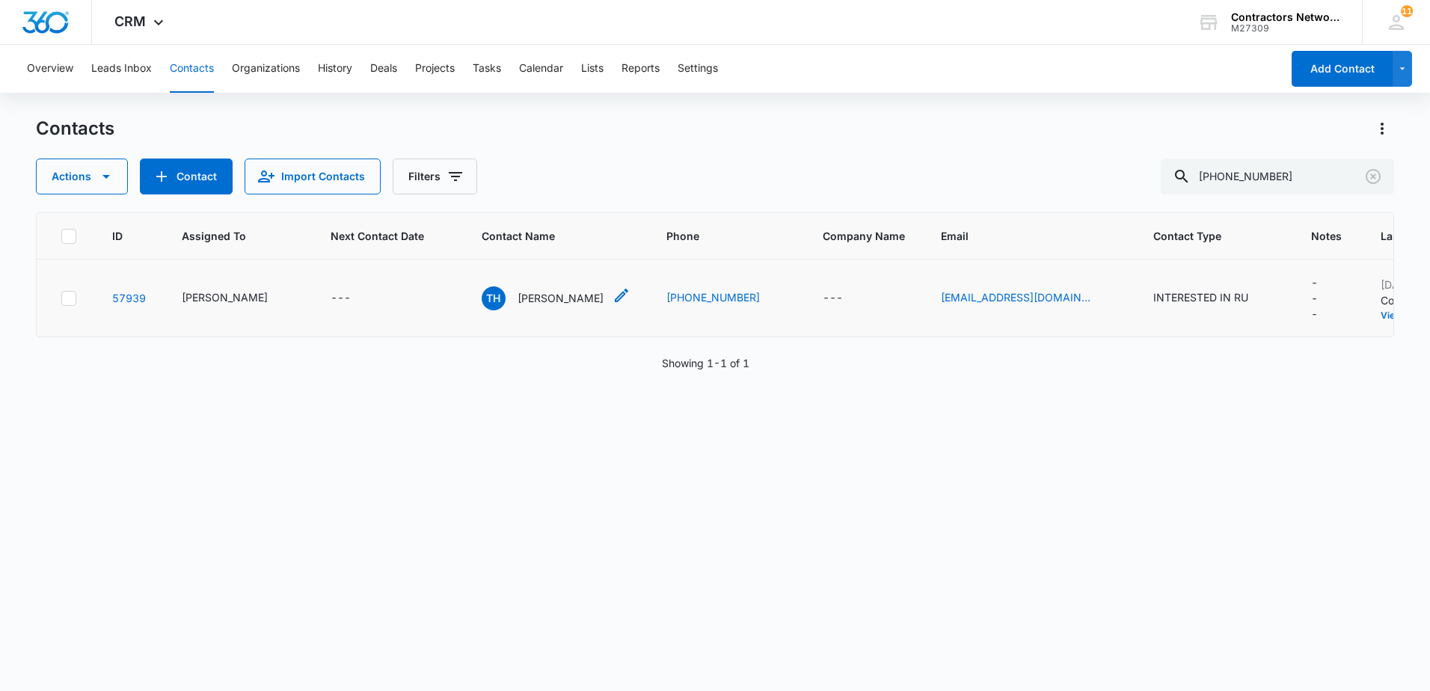
click at [551, 298] on p "[PERSON_NAME]" at bounding box center [561, 298] width 86 height 16
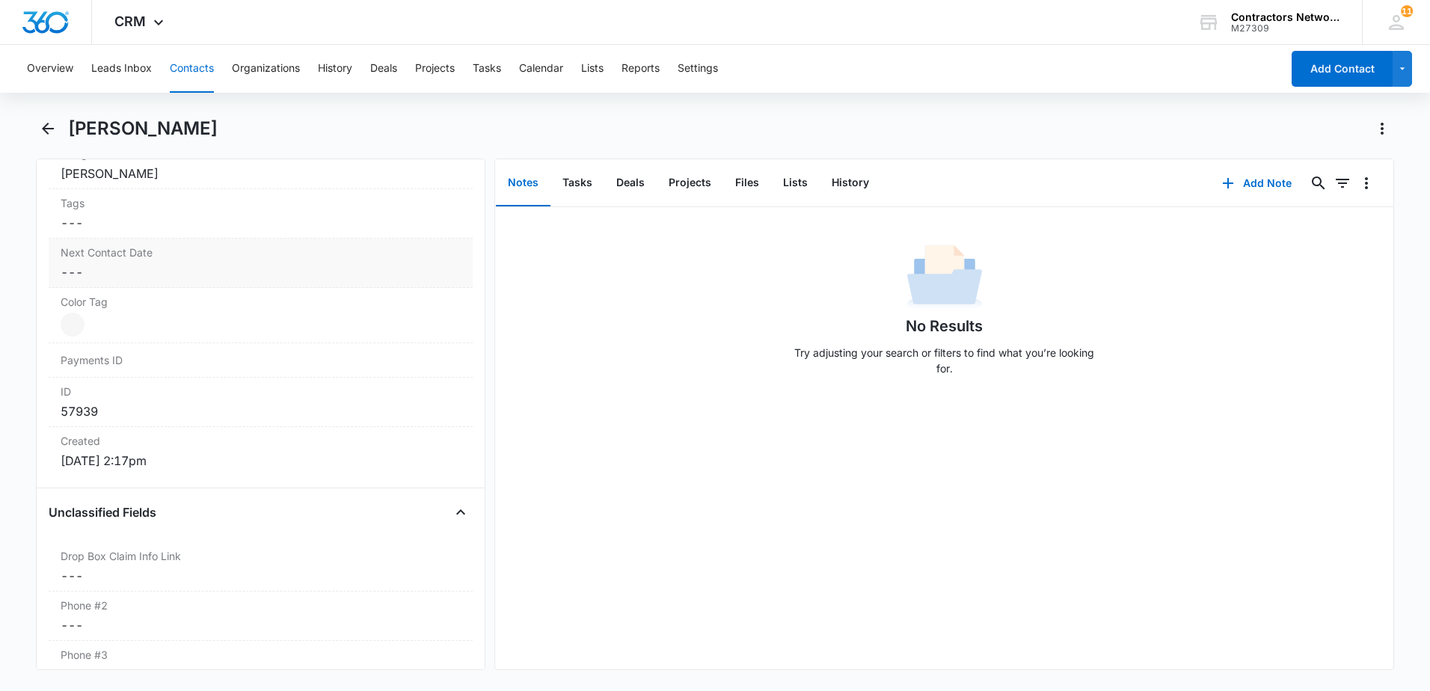
scroll to position [748, 0]
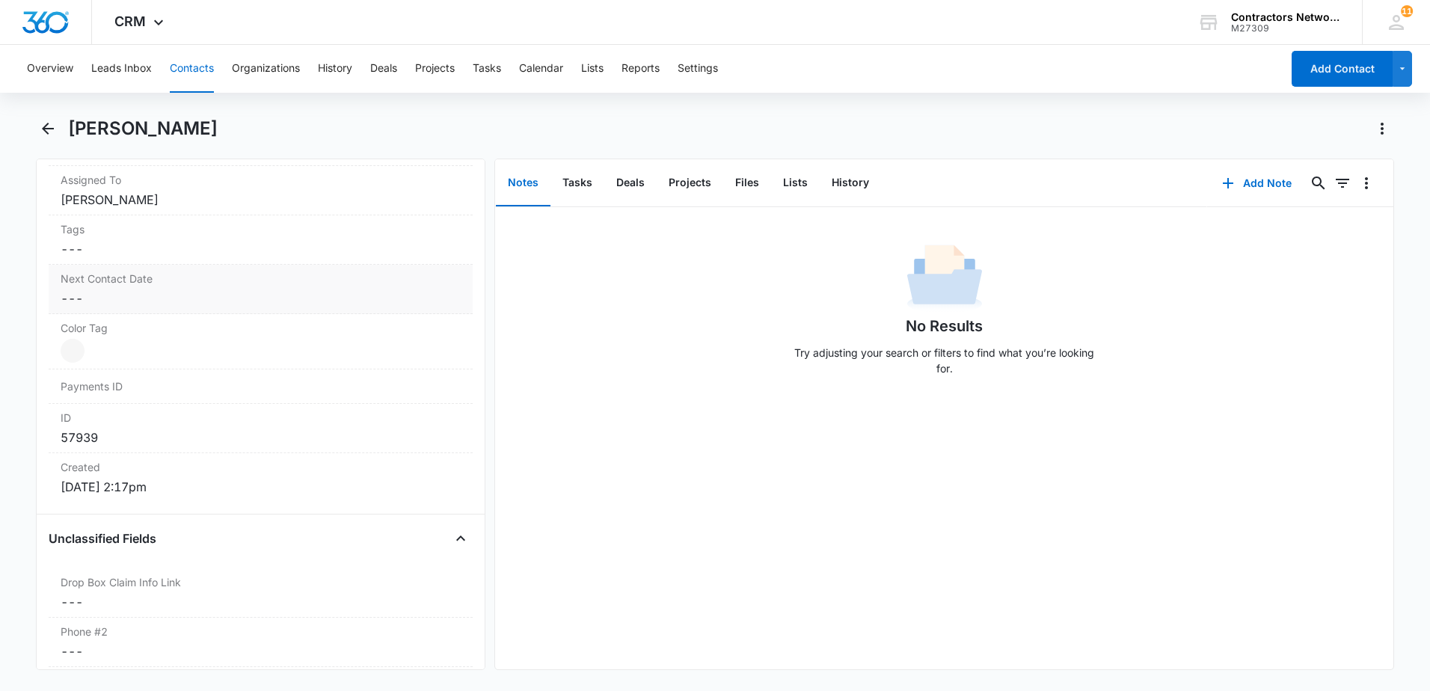
click at [143, 298] on dd "Cancel Save Changes ---" at bounding box center [261, 299] width 400 height 18
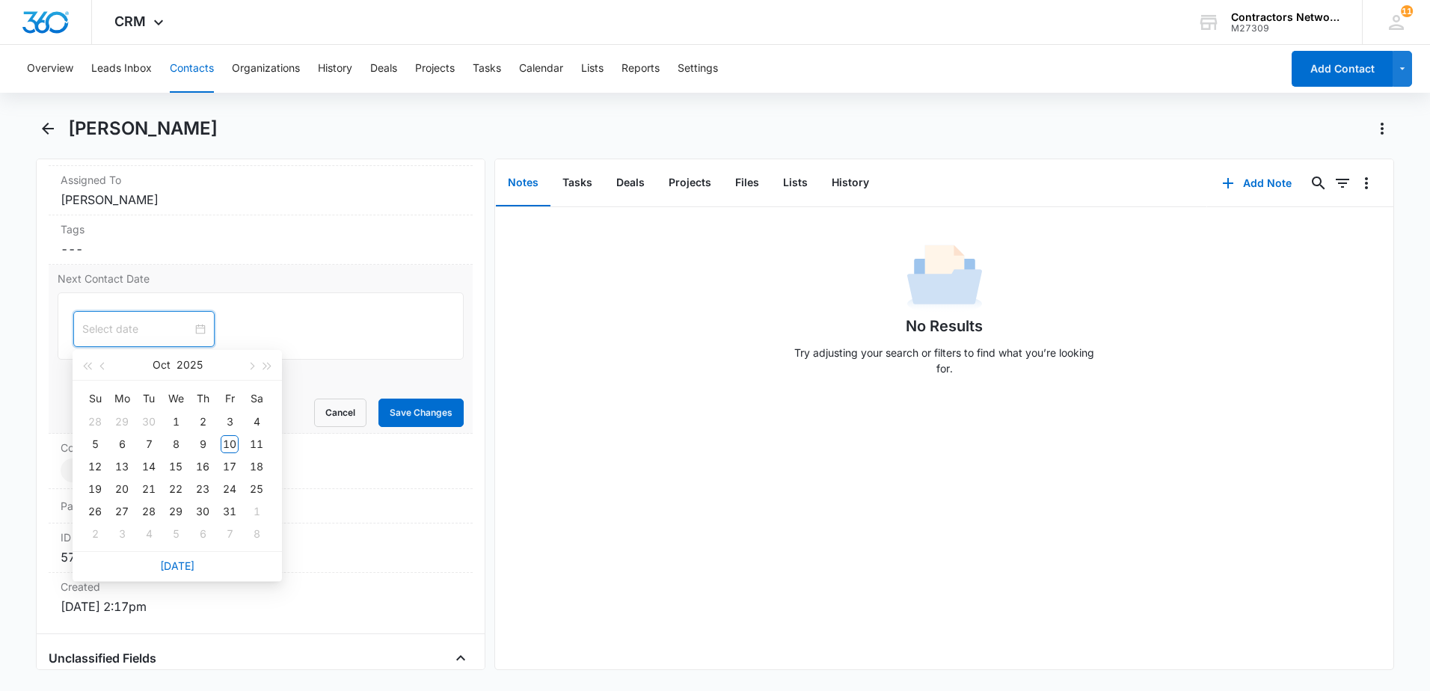
click at [114, 322] on input at bounding box center [137, 329] width 110 height 16
drag, startPoint x: 250, startPoint y: 372, endPoint x: 214, endPoint y: 385, distance: 38.4
click at [249, 371] on button "button" at bounding box center [250, 365] width 16 height 30
type input "[DATE]"
drag, startPoint x: 123, startPoint y: 492, endPoint x: 250, endPoint y: 383, distance: 167.1
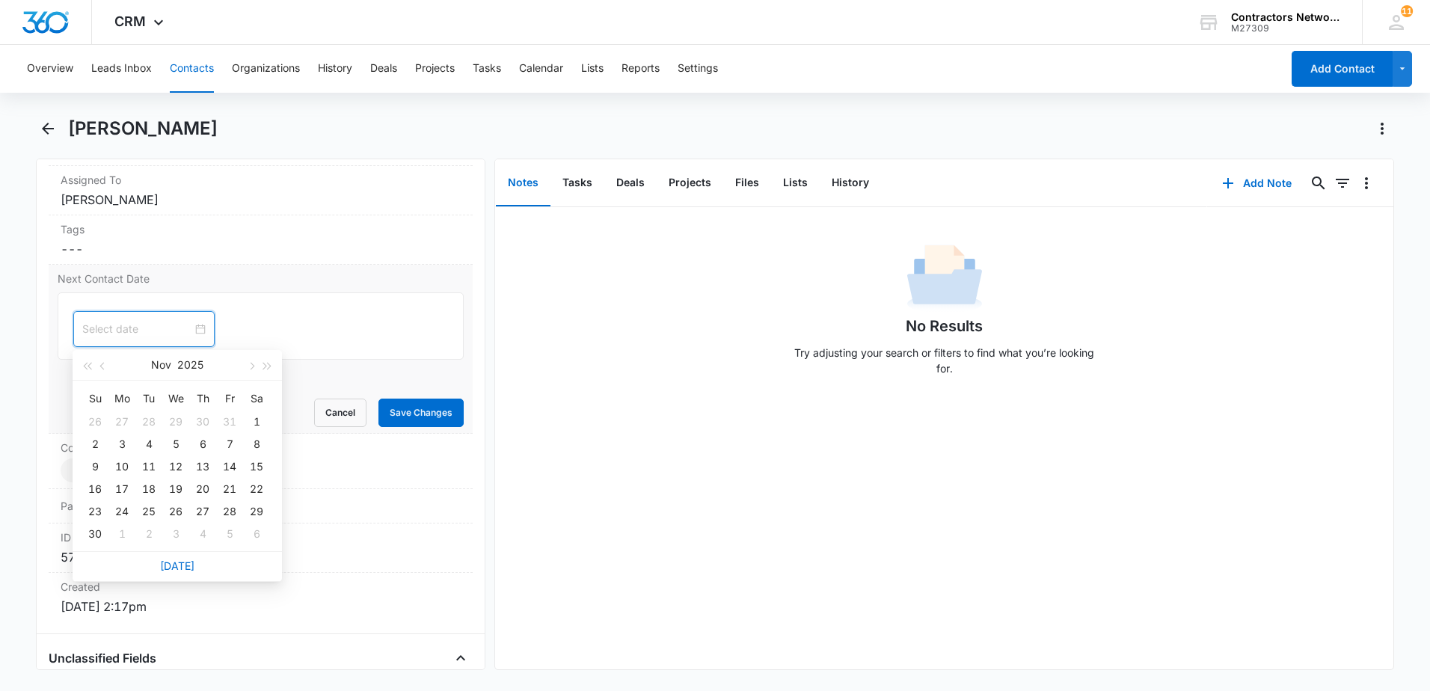
click at [247, 386] on div "Su Mo Tu We Th Fr Sa 26 27 28 29 30 31 1 2 3 4 5 6 7 8 9 10 11 12 13 14 15 16 1…" at bounding box center [177, 466] width 209 height 171
click at [255, 368] on button "button" at bounding box center [250, 365] width 16 height 30
type input "[DATE]"
click at [131, 463] on td "15" at bounding box center [121, 467] width 27 height 22
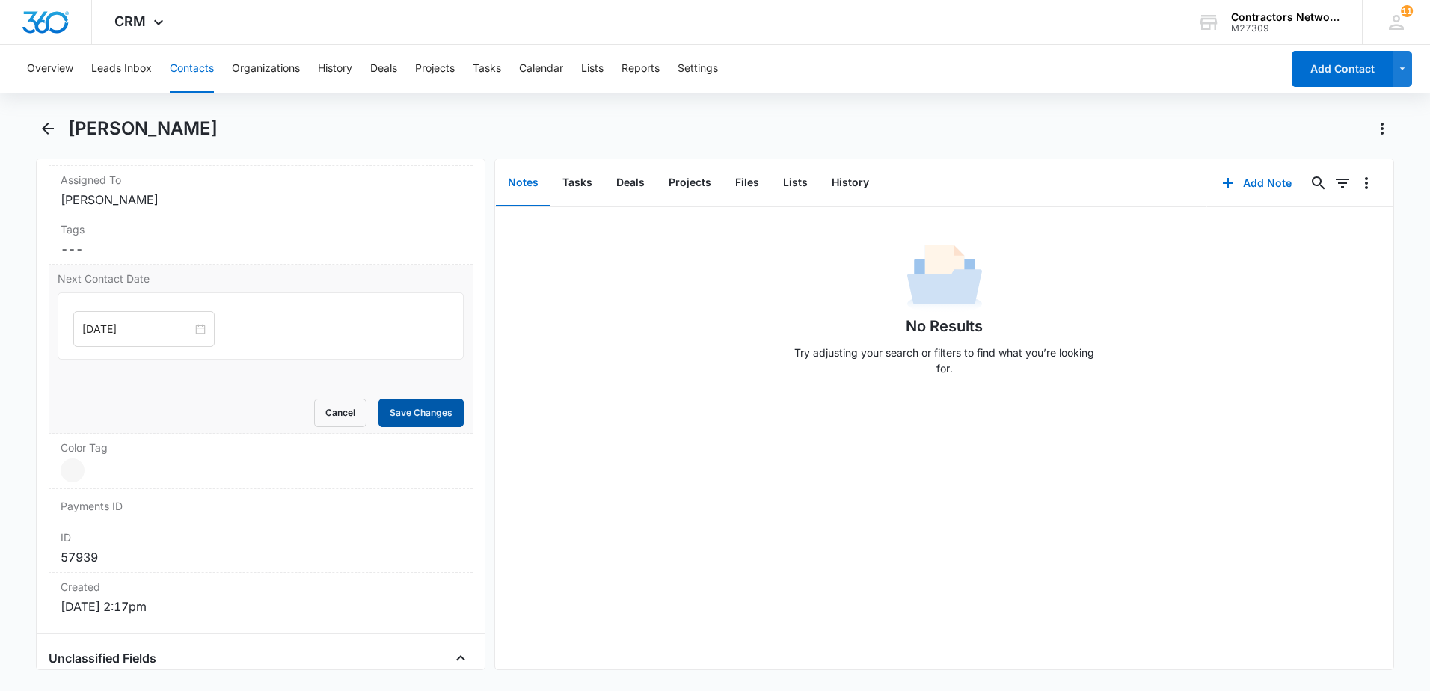
click at [407, 406] on button "Save Changes" at bounding box center [421, 413] width 85 height 28
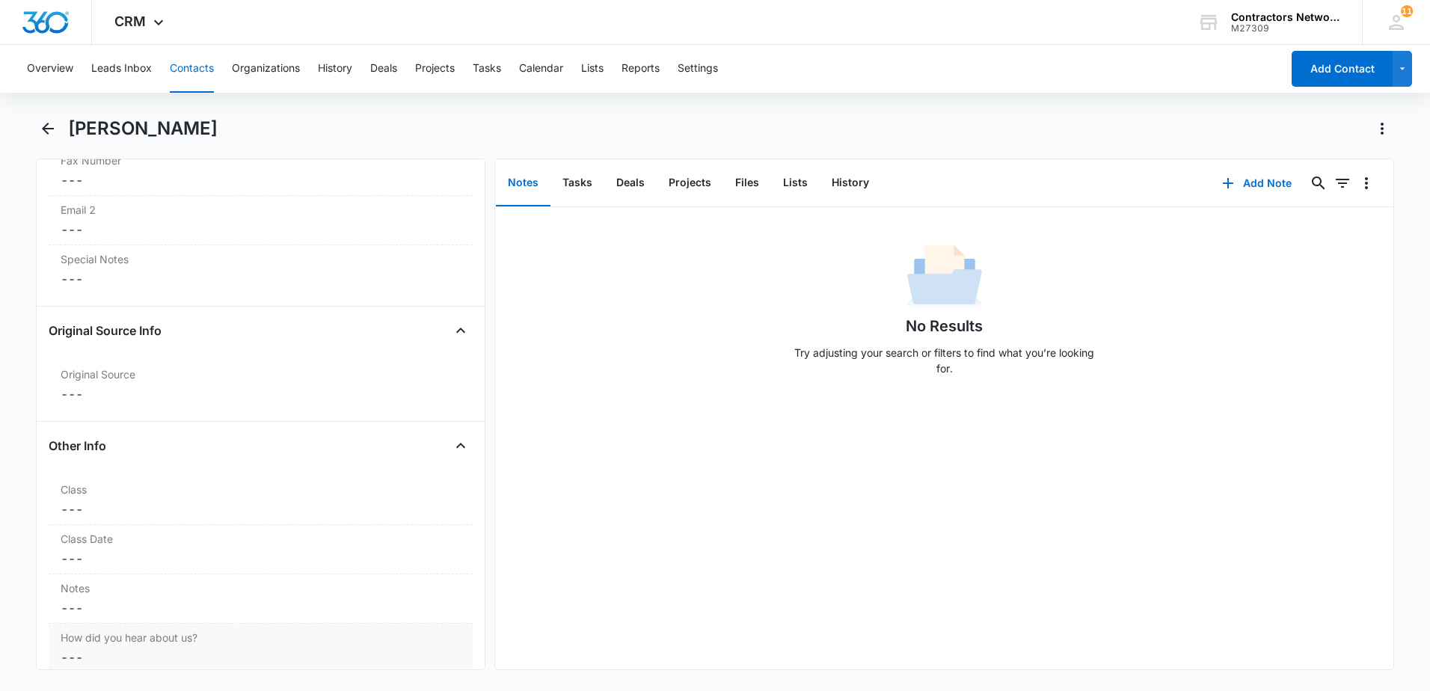
scroll to position [1571, 0]
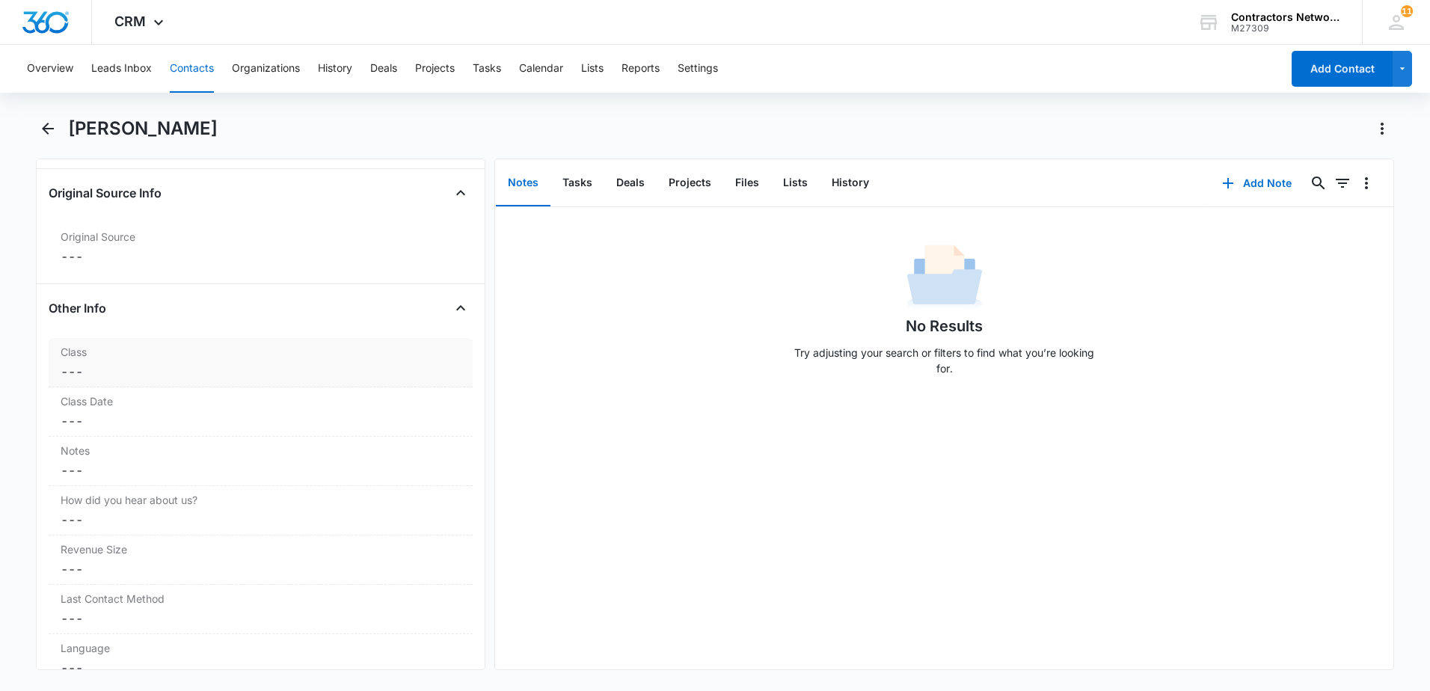
click at [150, 377] on dd "Cancel Save Changes ---" at bounding box center [261, 372] width 400 height 18
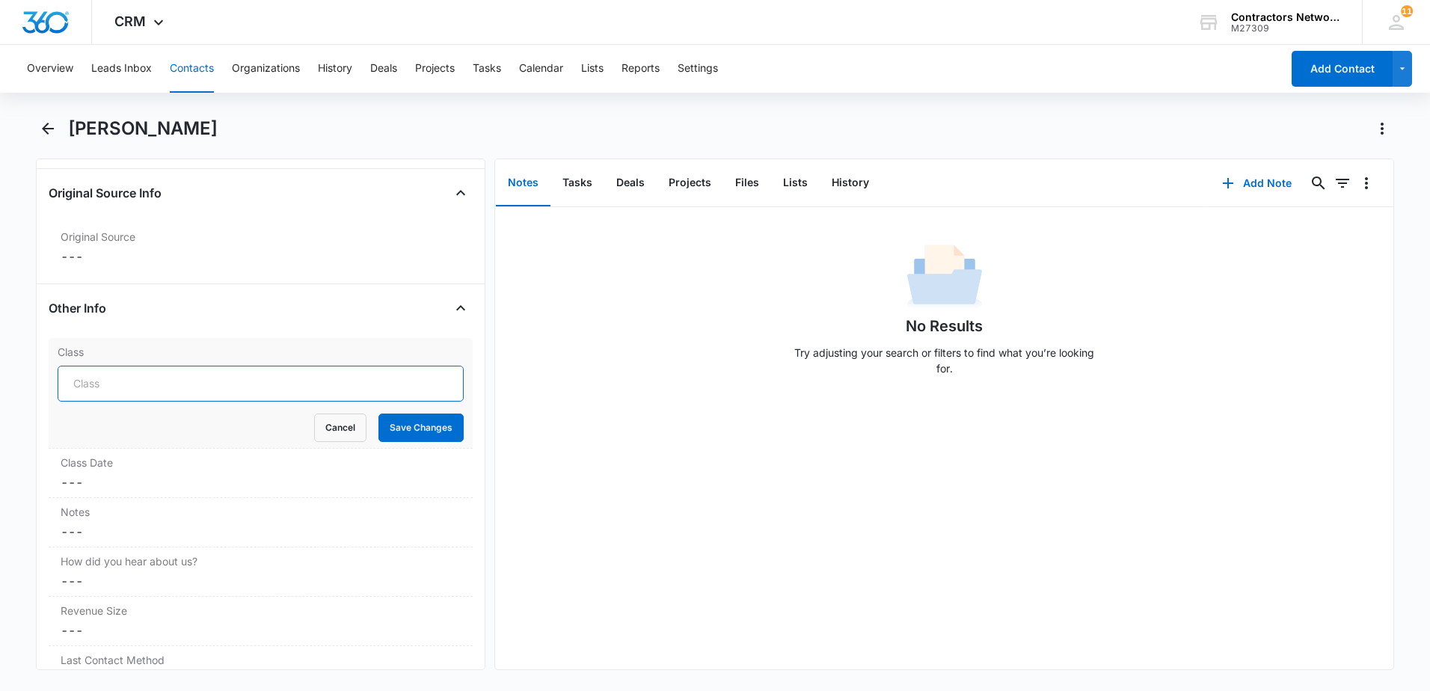
click at [151, 390] on input "Class" at bounding box center [261, 384] width 406 height 36
click at [270, 387] on input "ROOFING THE UNLIMITED [DATE]" at bounding box center [261, 384] width 406 height 36
type input "ROOFING THE UNLIMITED"
click at [422, 435] on button "Save Changes" at bounding box center [421, 428] width 85 height 28
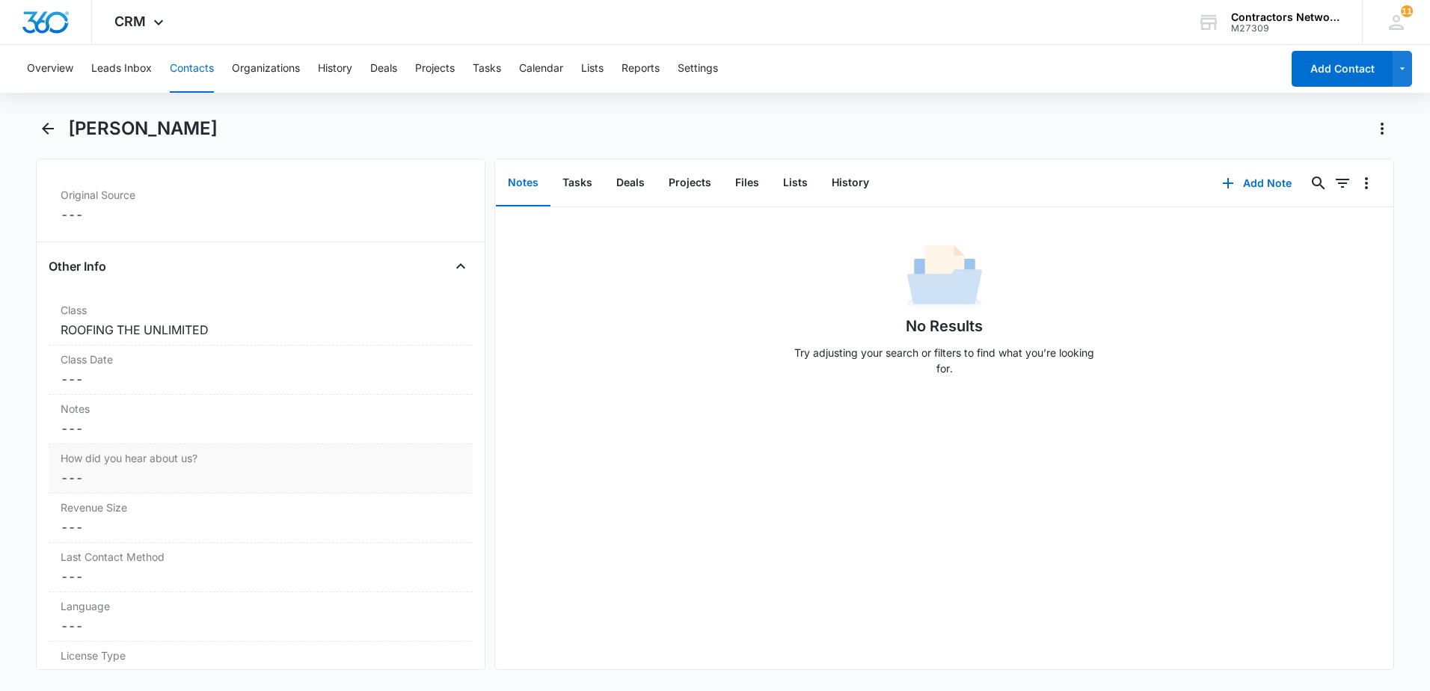
scroll to position [1646, 0]
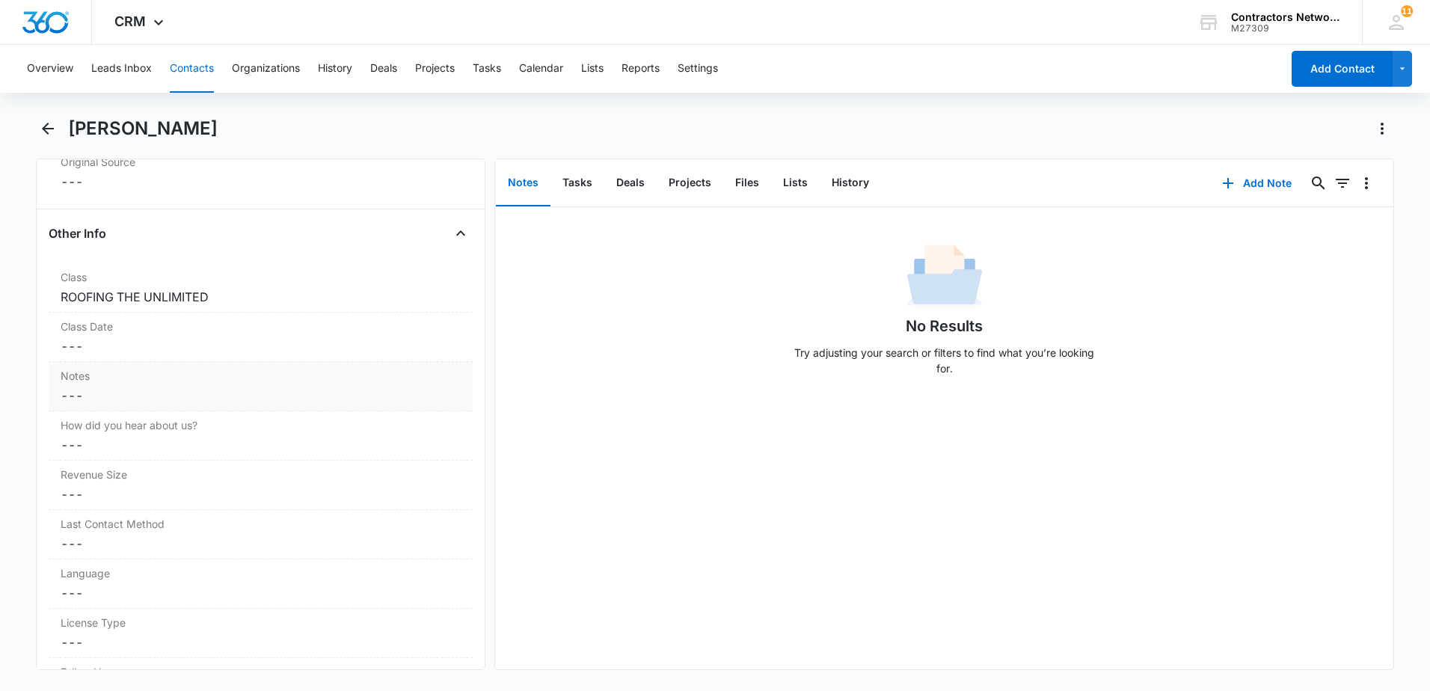
click at [251, 396] on dd "Cancel Save Changes ---" at bounding box center [261, 396] width 400 height 18
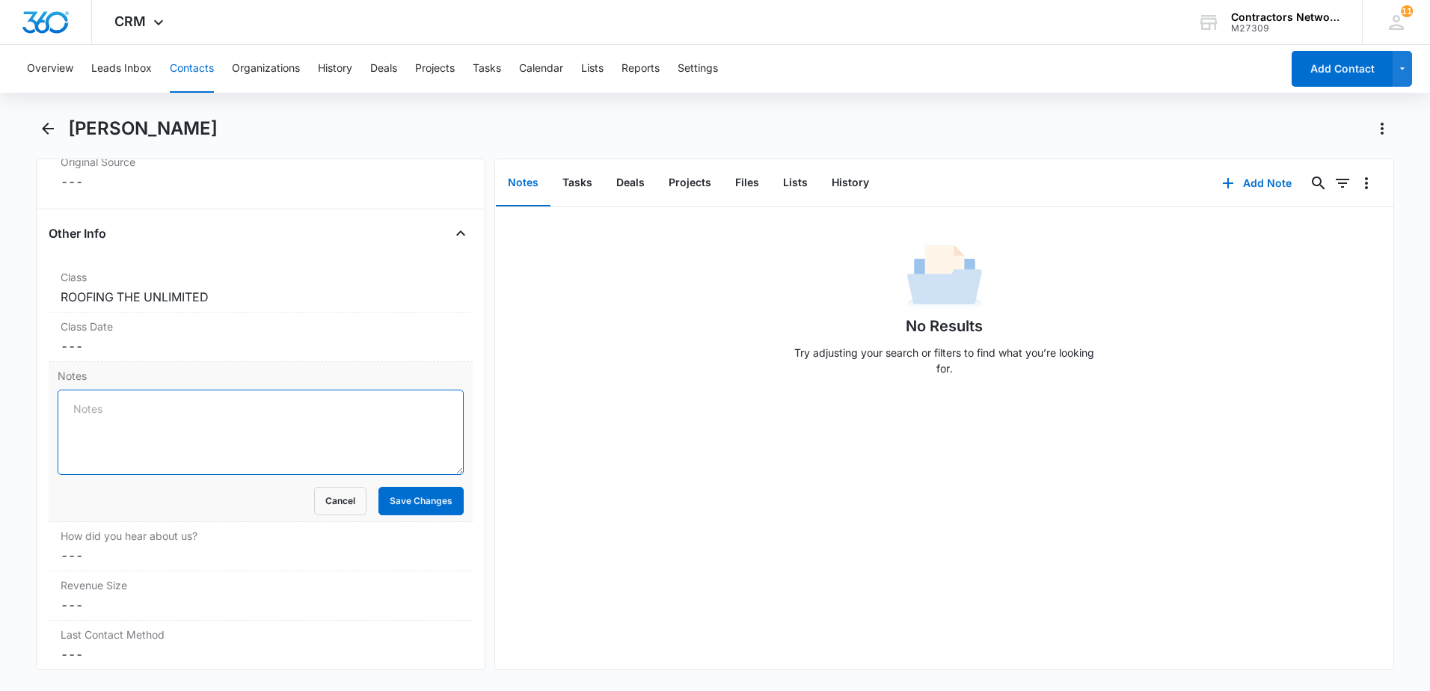
click at [257, 419] on textarea "Notes" at bounding box center [261, 432] width 406 height 85
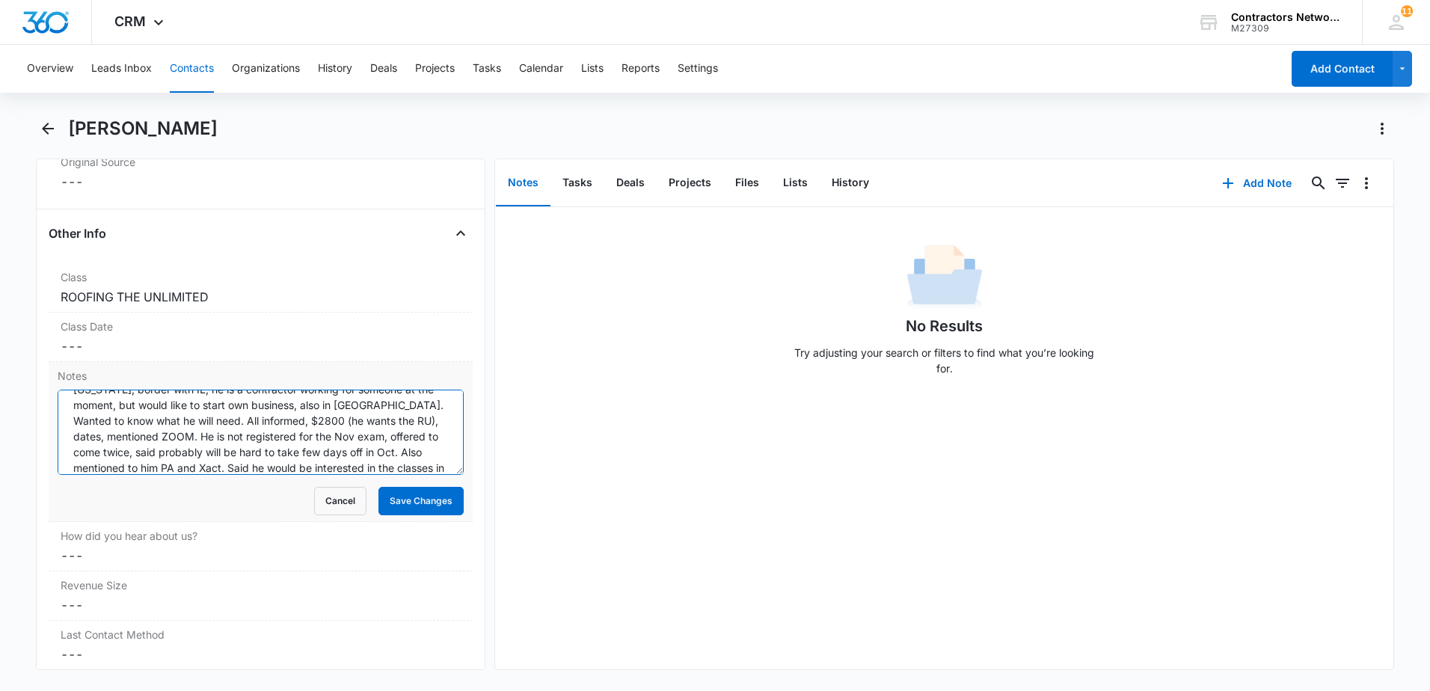
scroll to position [51, 0]
click at [173, 454] on textarea "[DATE] missed called // called him back. [PERSON_NAME] is from [US_STATE], bord…" at bounding box center [261, 432] width 406 height 85
click at [206, 471] on textarea "[DATE] missed called // called him back. [PERSON_NAME] is from [US_STATE], bord…" at bounding box center [261, 432] width 406 height 85
type textarea "[DATE] missed called // called him back. [PERSON_NAME] is from [US_STATE], bord…"
click at [398, 499] on button "Save Changes" at bounding box center [421, 501] width 85 height 28
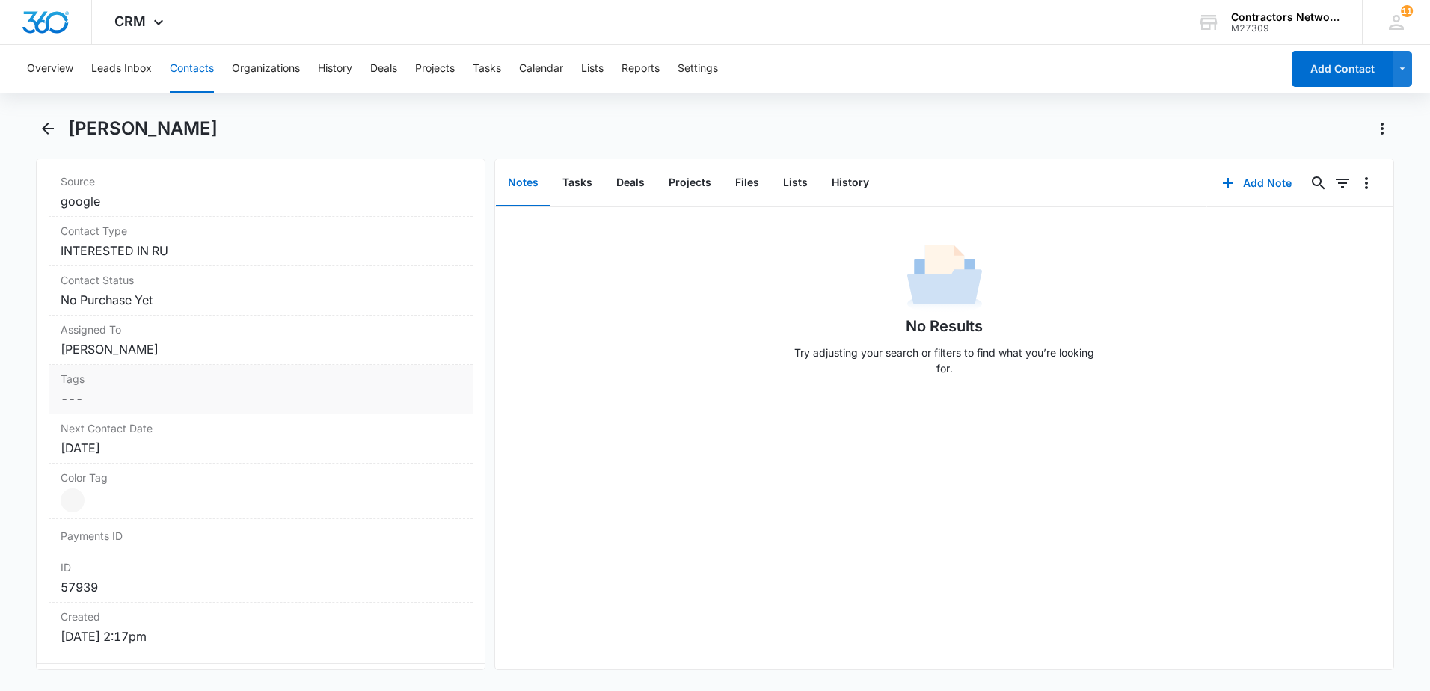
scroll to position [299, 0]
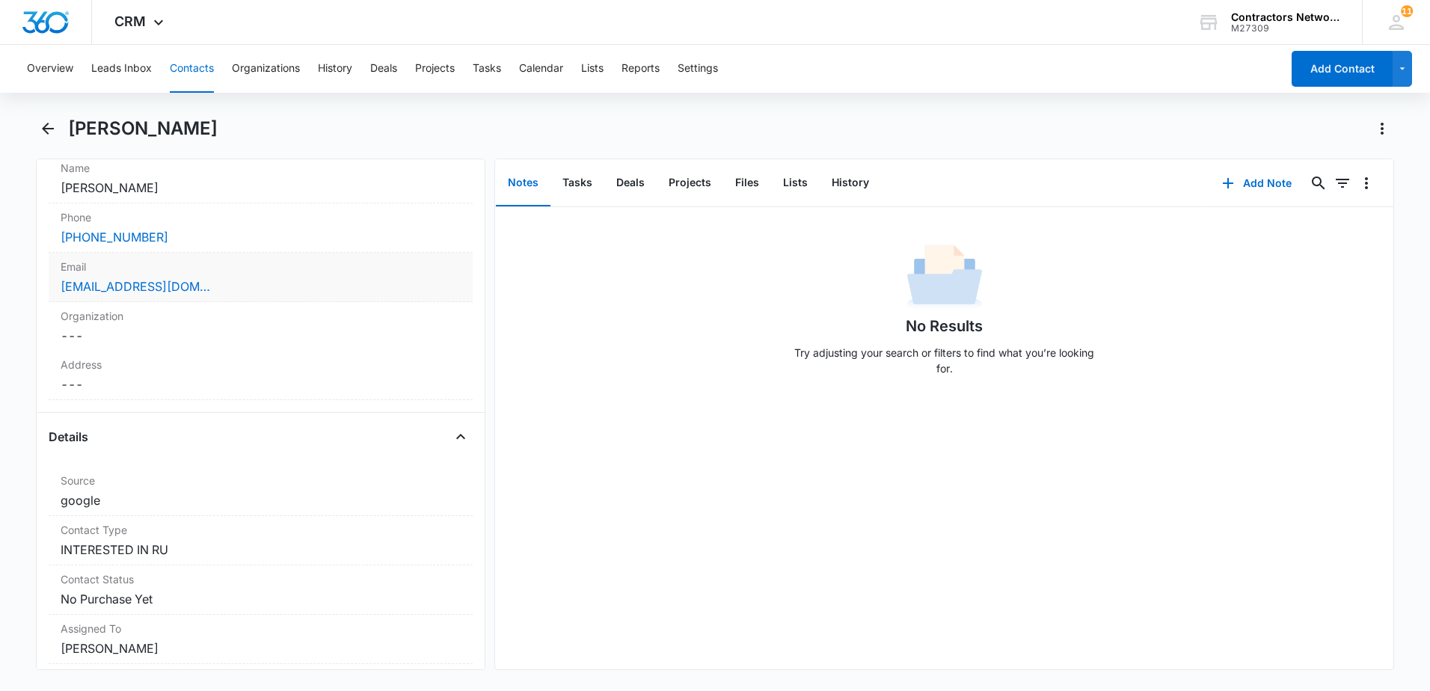
click at [346, 293] on div "[EMAIL_ADDRESS][DOMAIN_NAME]" at bounding box center [261, 287] width 400 height 18
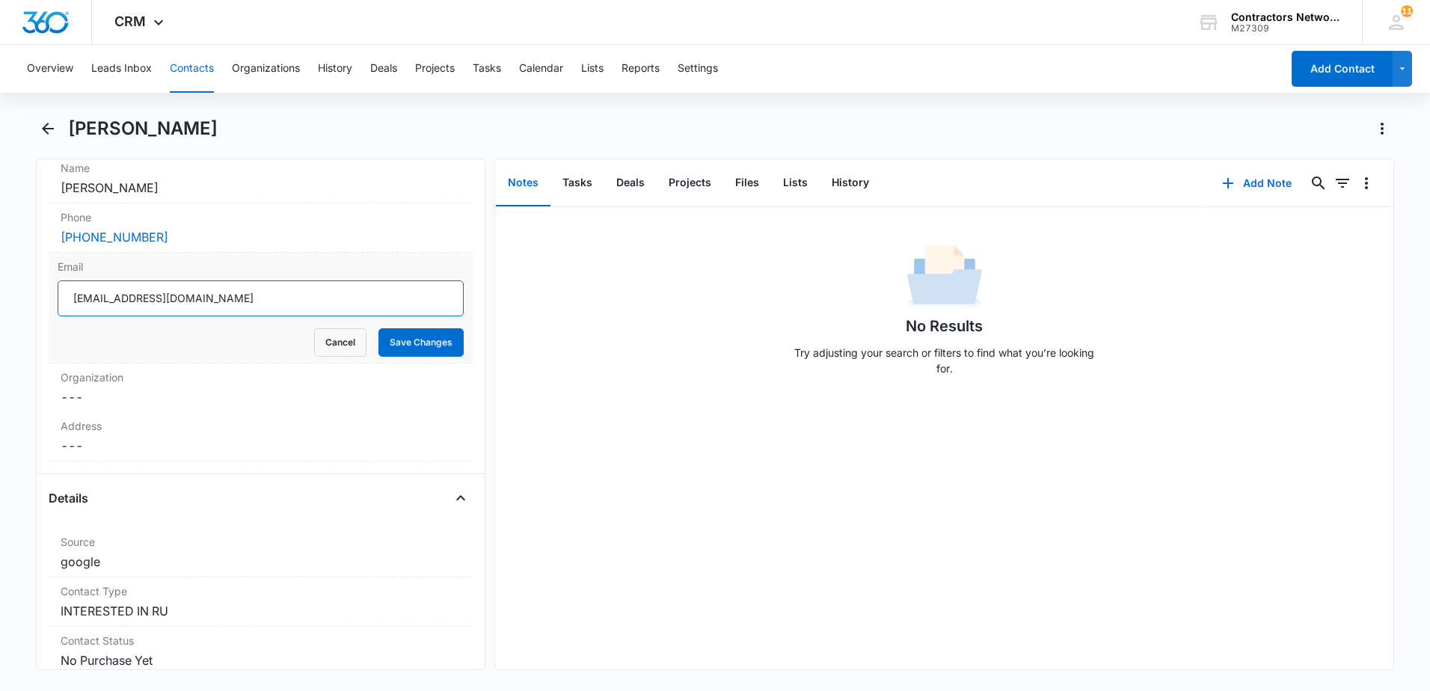
click at [259, 304] on input "[EMAIL_ADDRESS][DOMAIN_NAME]" at bounding box center [261, 299] width 406 height 36
click at [261, 304] on input "[EMAIL_ADDRESS][DOMAIN_NAME]" at bounding box center [261, 299] width 406 height 36
click at [191, 65] on button "Contacts" at bounding box center [192, 69] width 44 height 48
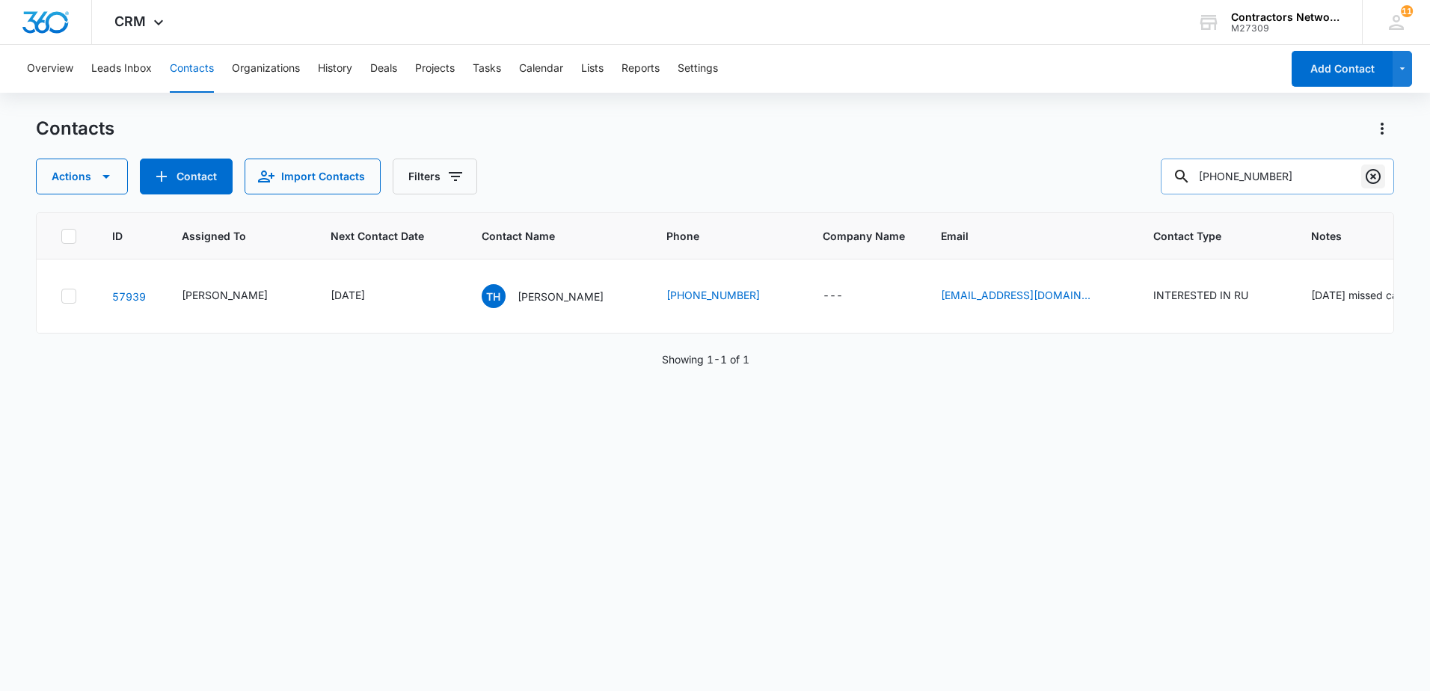
click at [1375, 181] on icon "Clear" at bounding box center [1374, 177] width 18 height 18
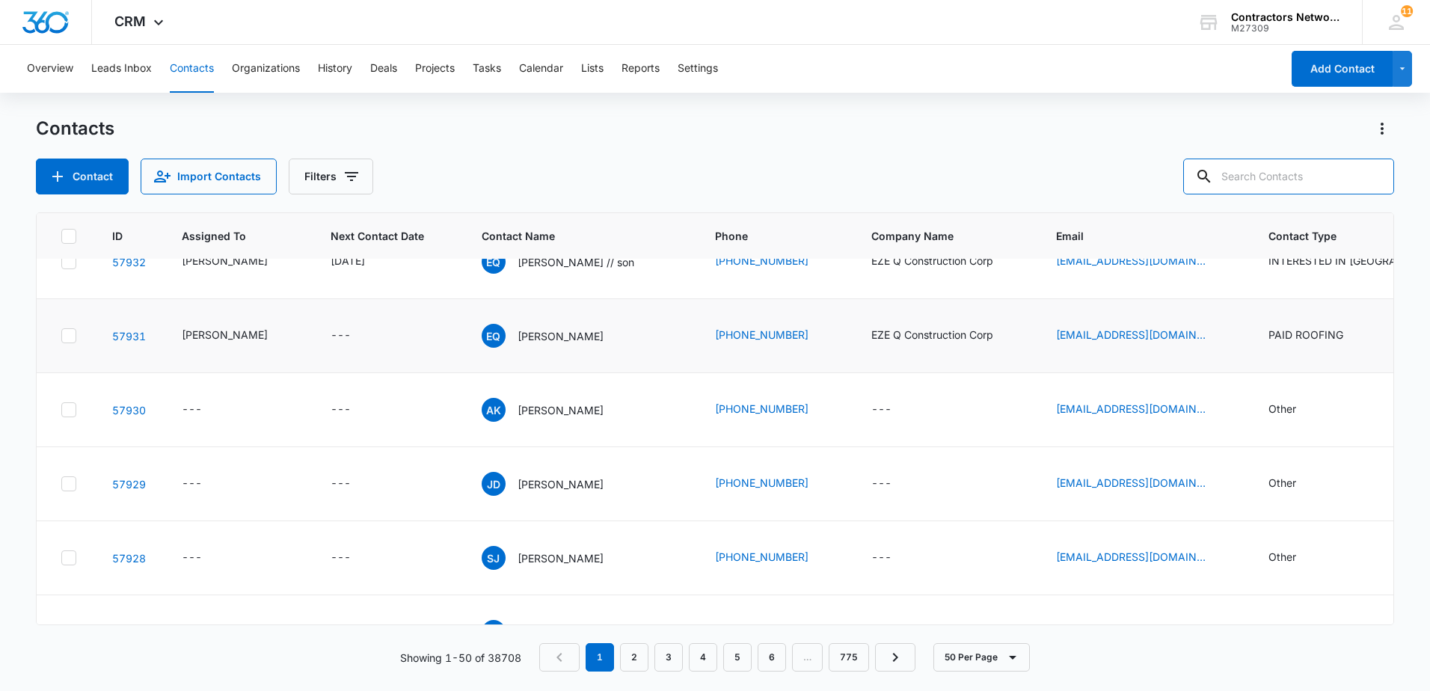
scroll to position [524, 0]
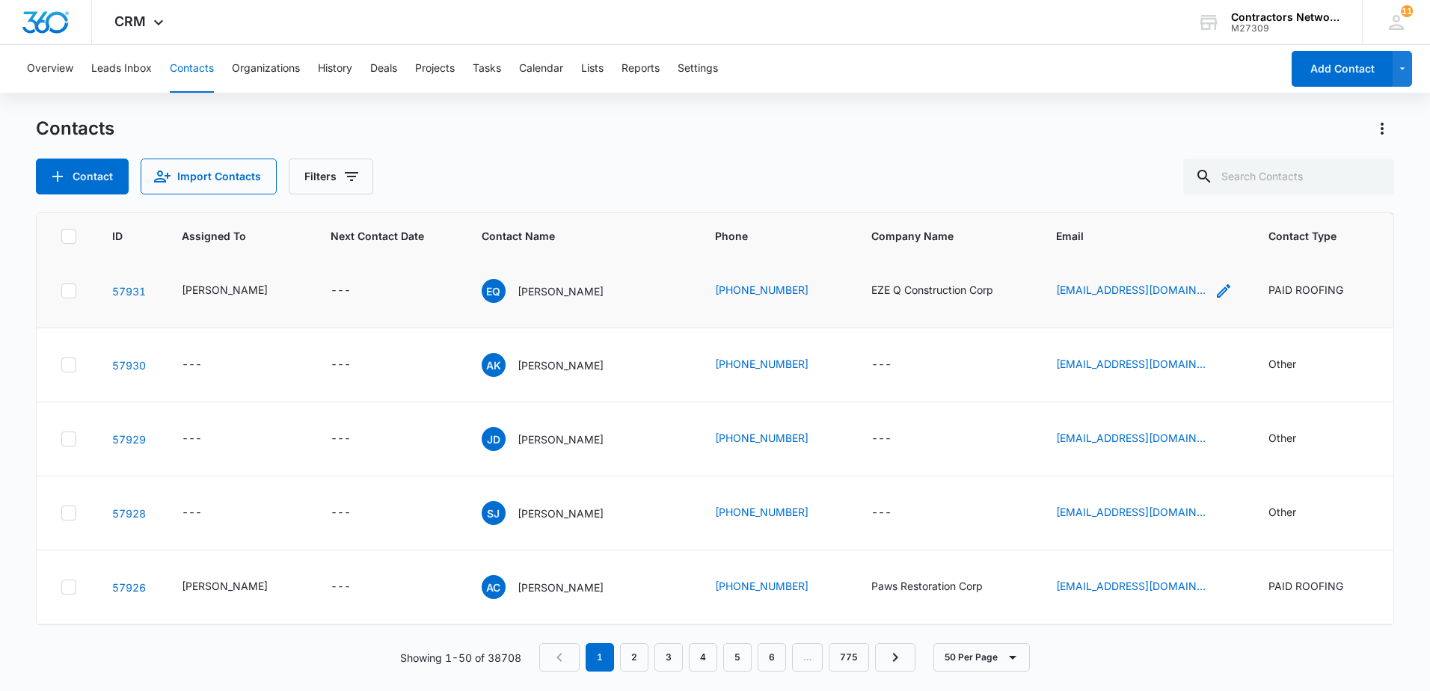
click at [1215, 300] on icon "Email - eze60608@gmail.com - Select to Edit Field" at bounding box center [1224, 291] width 18 height 18
click at [1139, 227] on input "[EMAIL_ADDRESS][DOMAIN_NAME]" at bounding box center [1114, 224] width 189 height 36
click at [1137, 228] on input "[EMAIL_ADDRESS][DOMAIN_NAME]" at bounding box center [1114, 224] width 189 height 36
click at [1135, 228] on input "[EMAIL_ADDRESS][DOMAIN_NAME]" at bounding box center [1114, 224] width 189 height 36
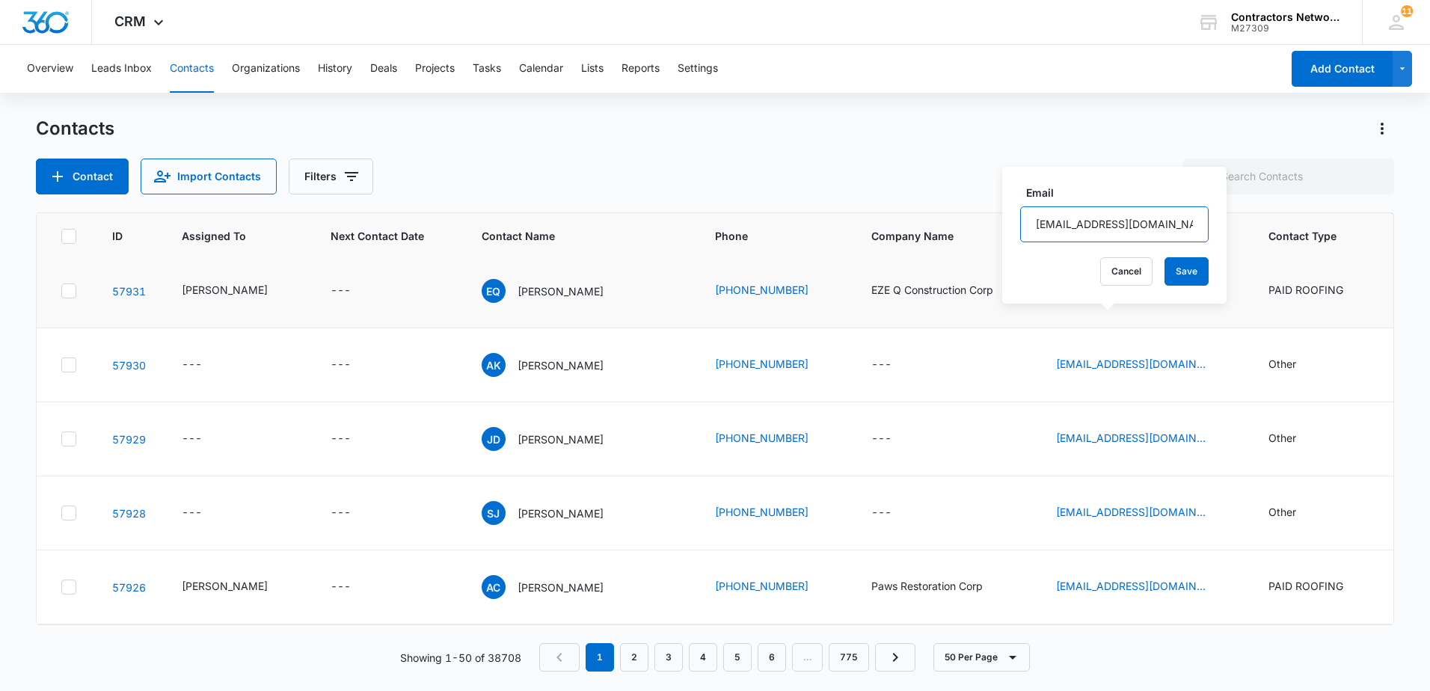
click at [1135, 228] on input "[EMAIL_ADDRESS][DOMAIN_NAME]" at bounding box center [1114, 224] width 189 height 36
